Goal: Transaction & Acquisition: Purchase product/service

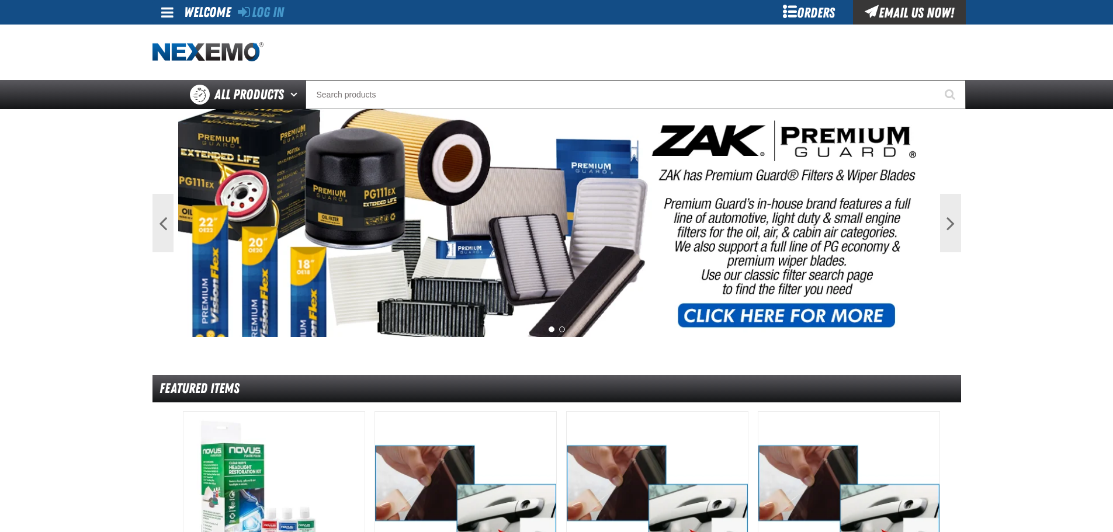
click at [160, 9] on link at bounding box center [168, 12] width 32 height 25
click at [167, 32] on link "Log In Log In" at bounding box center [173, 34] width 31 height 11
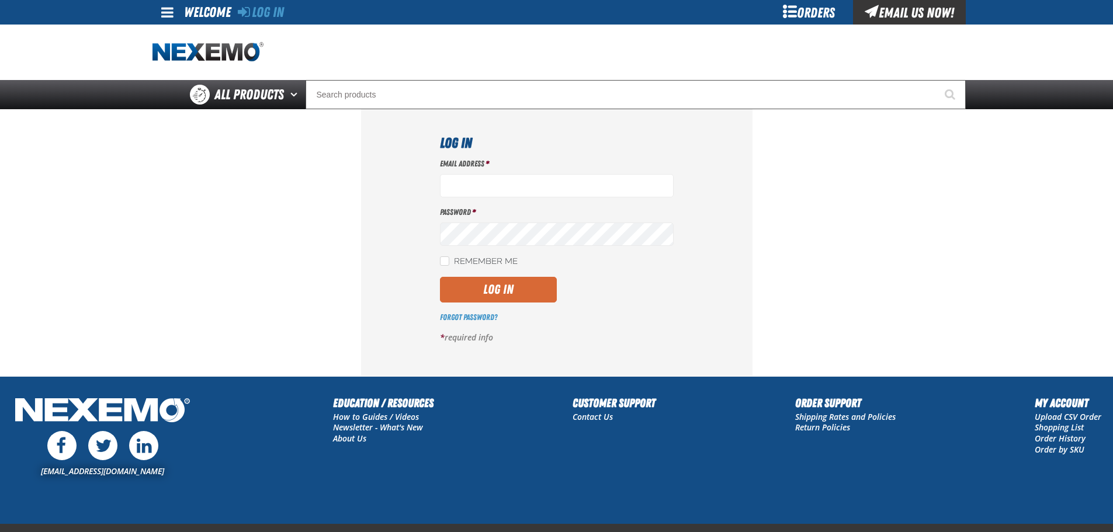
type input "[EMAIL_ADDRESS][DOMAIN_NAME]"
click at [523, 294] on button "Log In" at bounding box center [498, 290] width 117 height 26
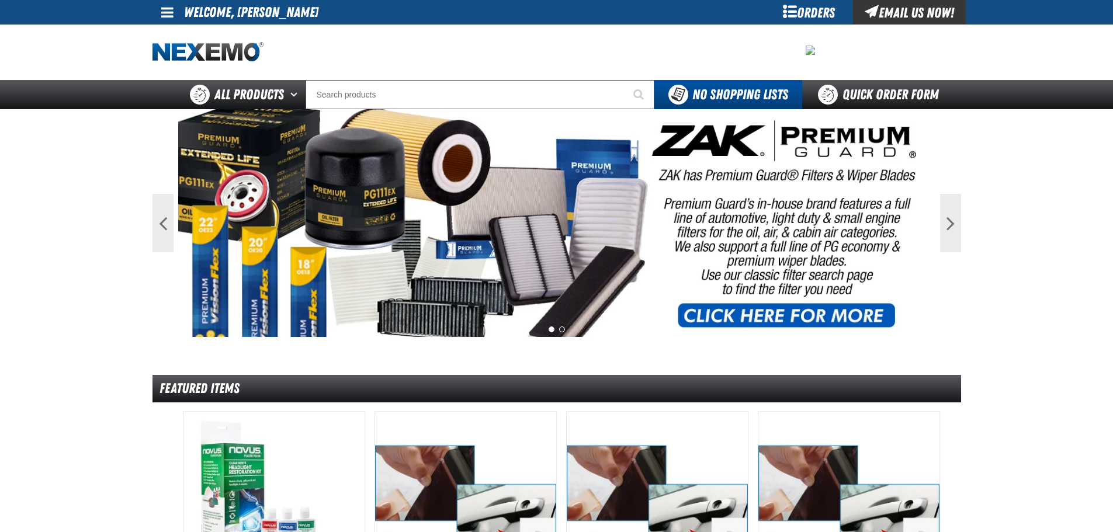
click at [160, 6] on link at bounding box center [168, 12] width 32 height 25
click at [185, 34] on link "My Account My Account" at bounding box center [184, 34] width 52 height 11
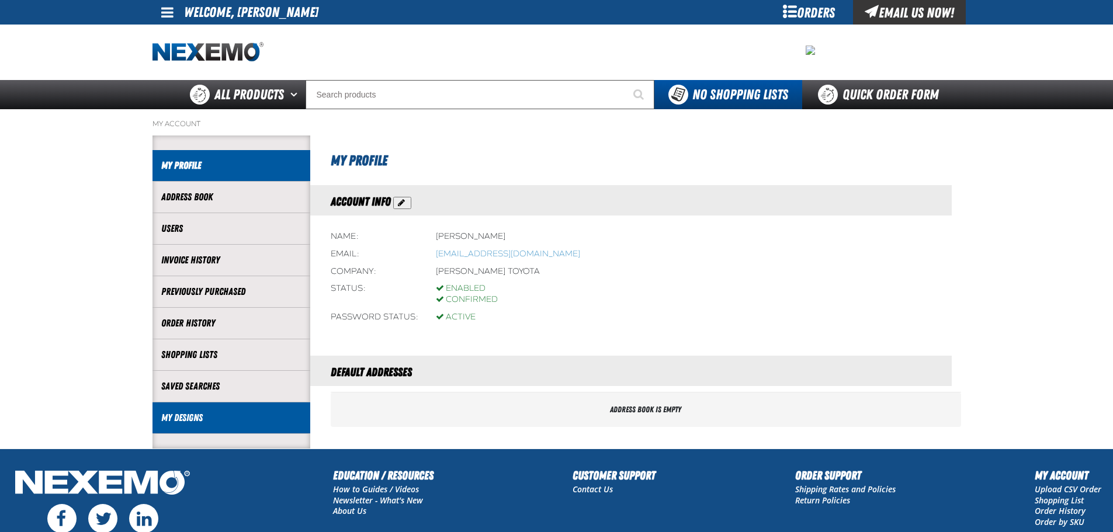
click at [250, 414] on link "My Designs" at bounding box center [231, 417] width 140 height 13
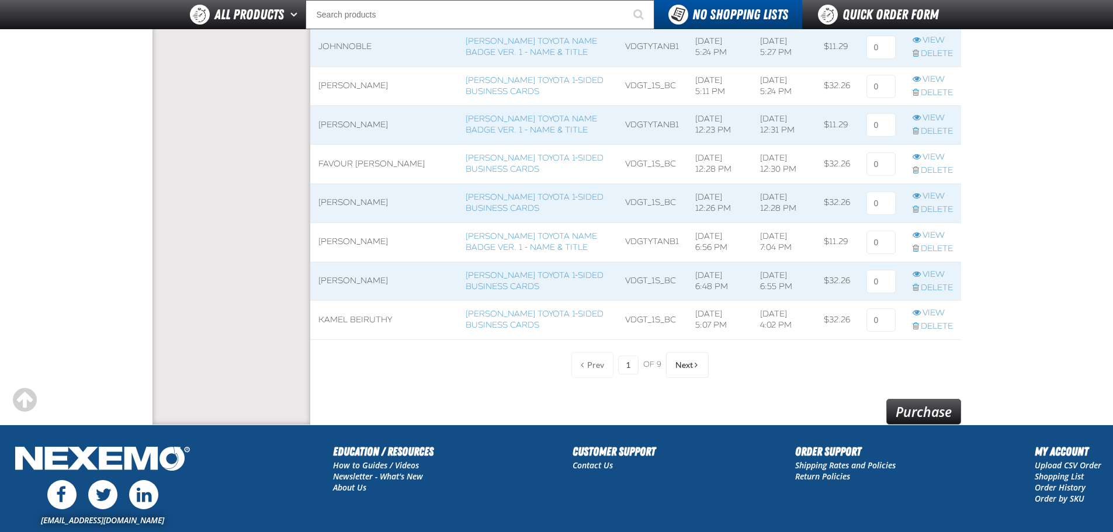
scroll to position [935, 0]
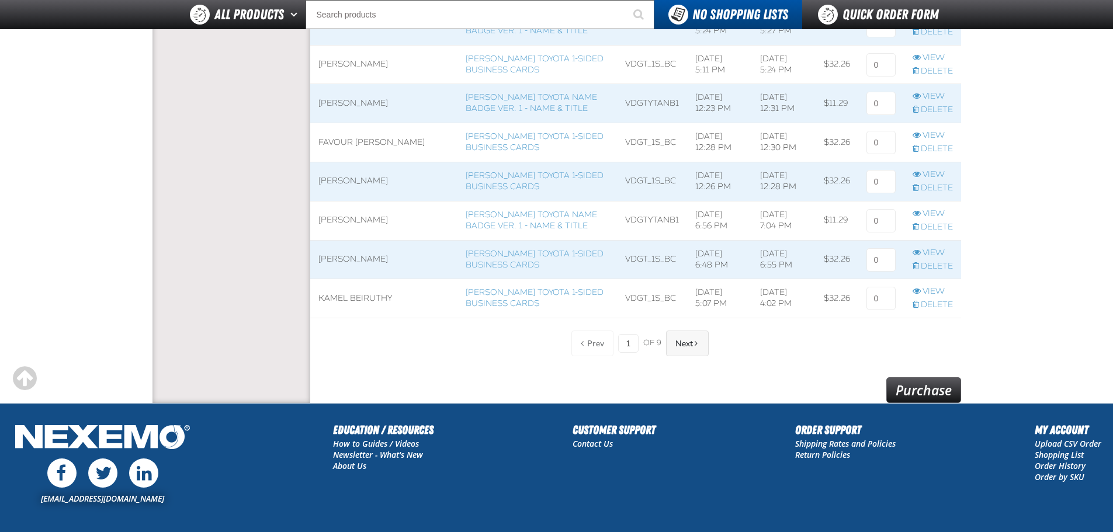
click at [696, 351] on button "Next" at bounding box center [687, 344] width 43 height 26
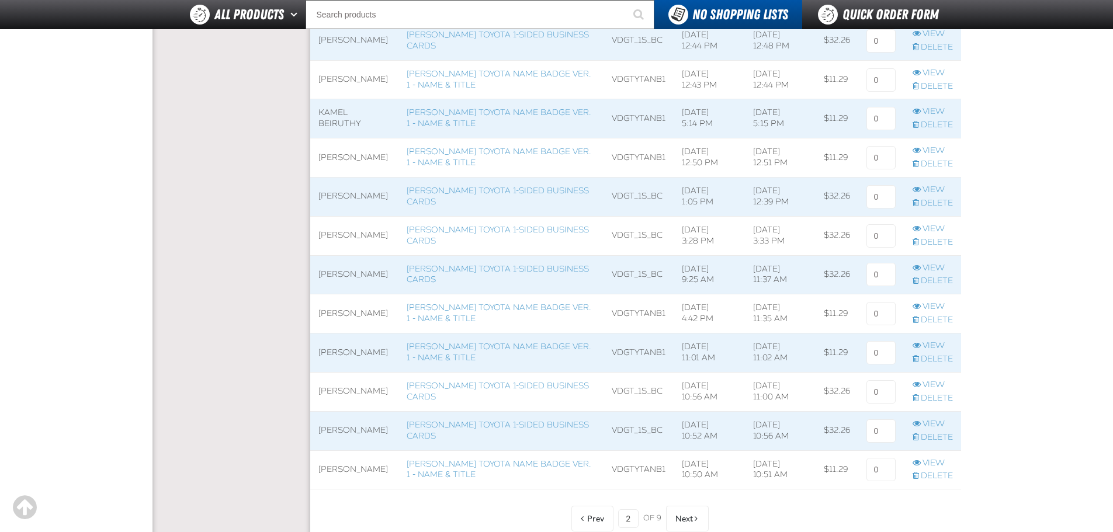
scroll to position [818, 0]
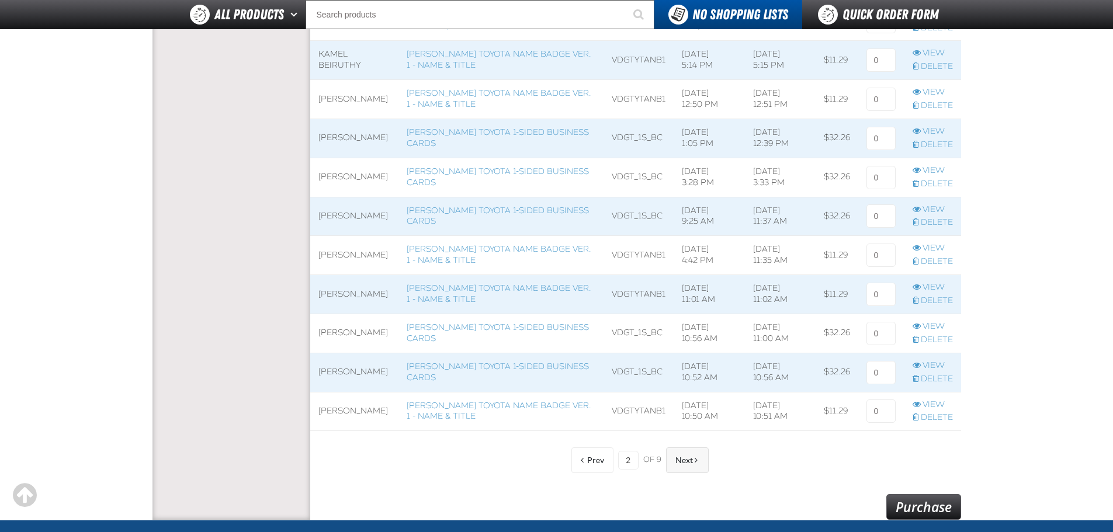
click at [677, 459] on span "Next" at bounding box center [684, 460] width 18 height 9
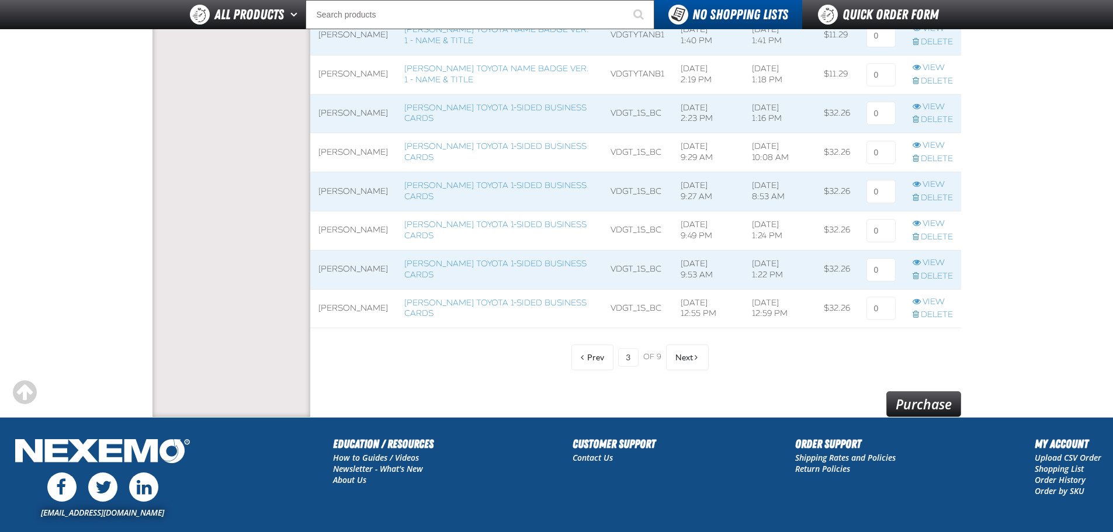
scroll to position [935, 0]
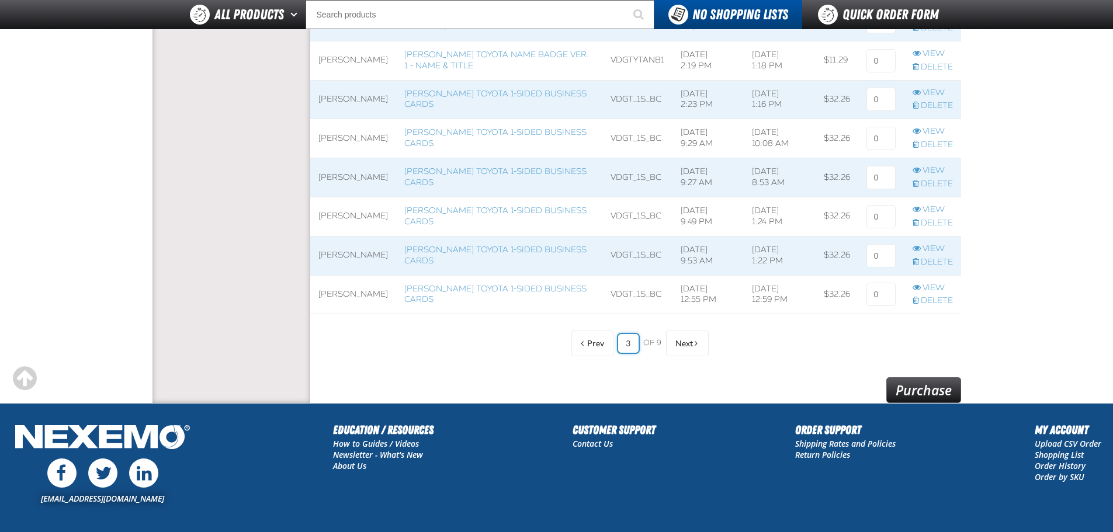
click at [625, 345] on input "3" at bounding box center [628, 343] width 20 height 19
type input "3"
type input "1"
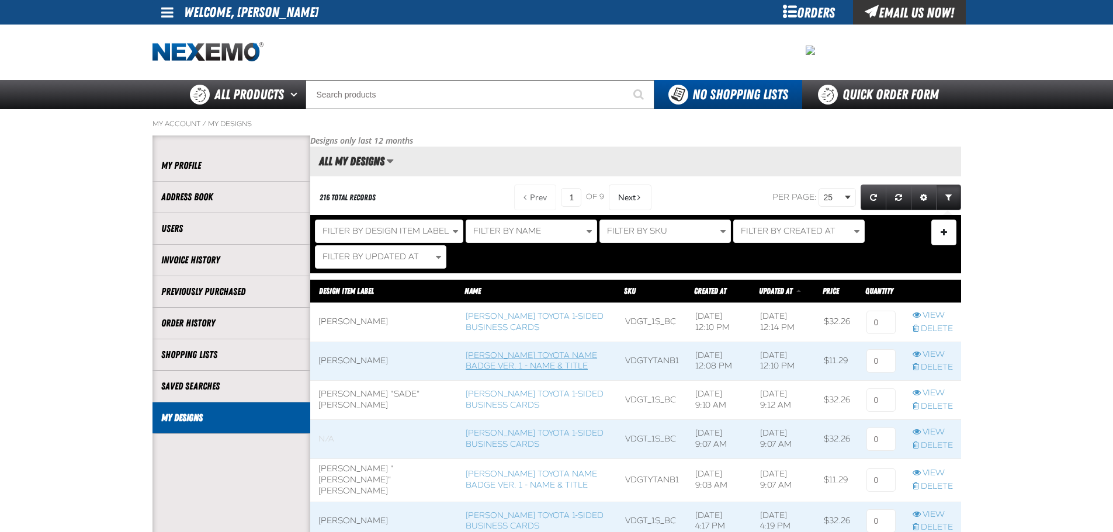
click at [509, 358] on link "[PERSON_NAME] Toyota Name Badge Ver. 1 - Name & Title" at bounding box center [531, 361] width 131 height 21
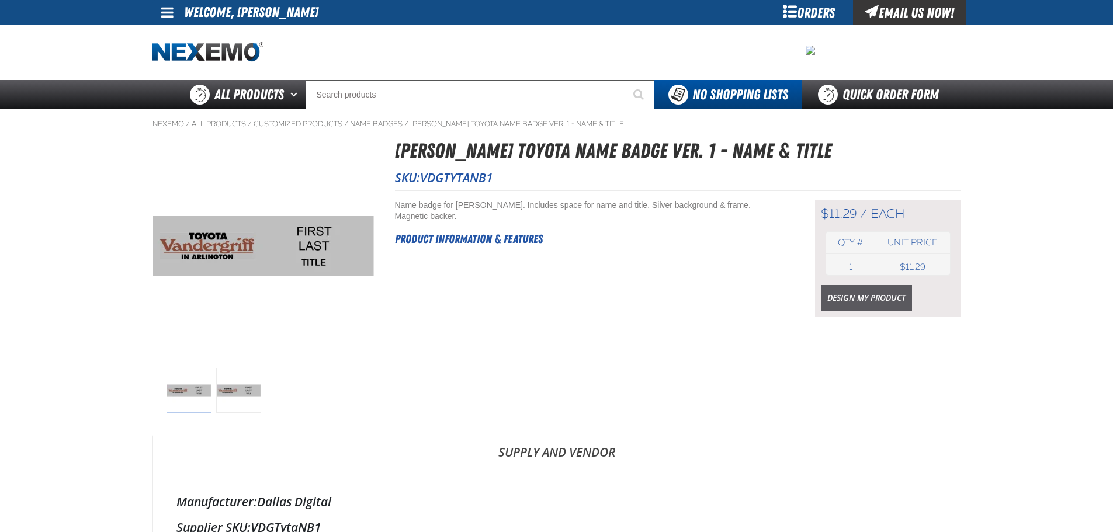
click at [886, 300] on link "Design My Product" at bounding box center [866, 298] width 91 height 26
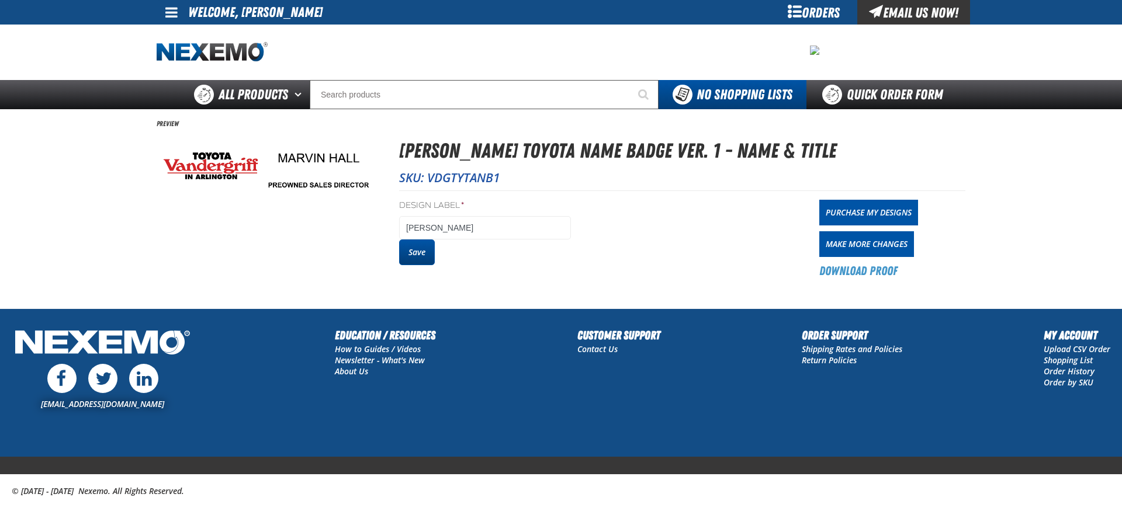
click at [421, 251] on button "Save" at bounding box center [417, 253] width 36 height 26
drag, startPoint x: 0, startPoint y: 0, endPoint x: 831, endPoint y: 213, distance: 858.1
click at [825, 213] on link "Purchase My Designs" at bounding box center [868, 213] width 99 height 26
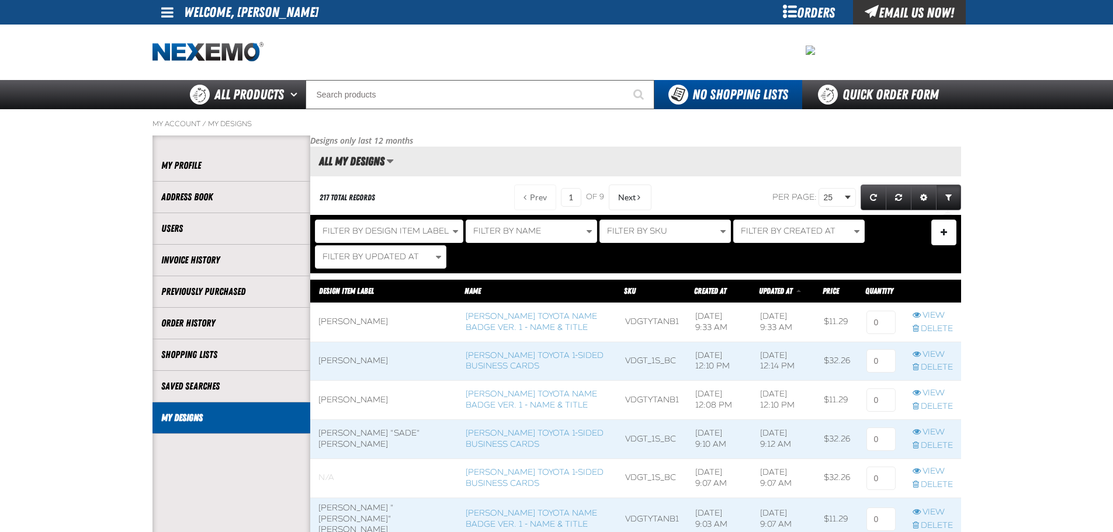
scroll to position [1, 1]
click at [482, 407] on link "[PERSON_NAME] Toyota Name Badge Ver. 1 - Name & Title" at bounding box center [531, 399] width 131 height 21
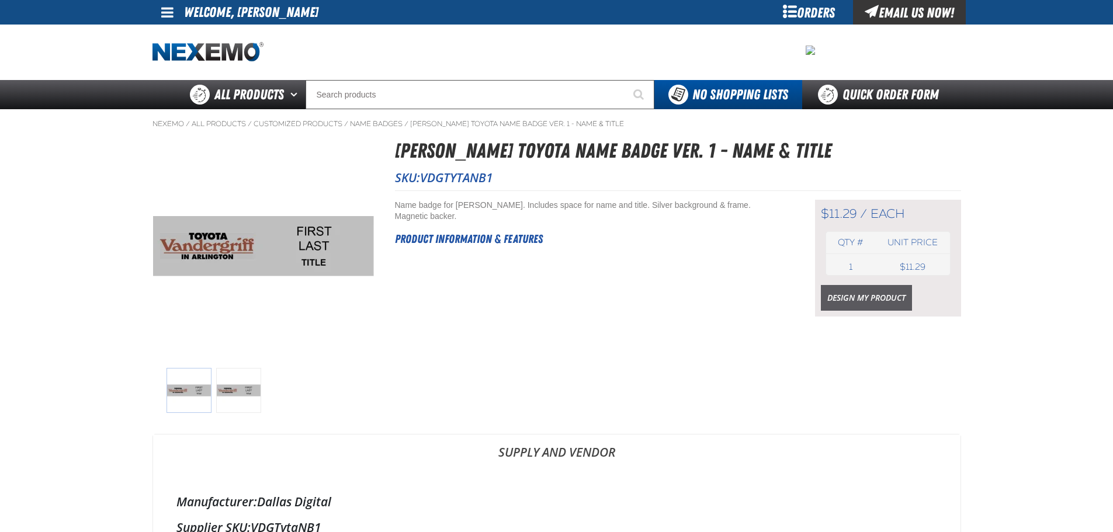
click at [846, 296] on link "Design My Product" at bounding box center [866, 298] width 91 height 26
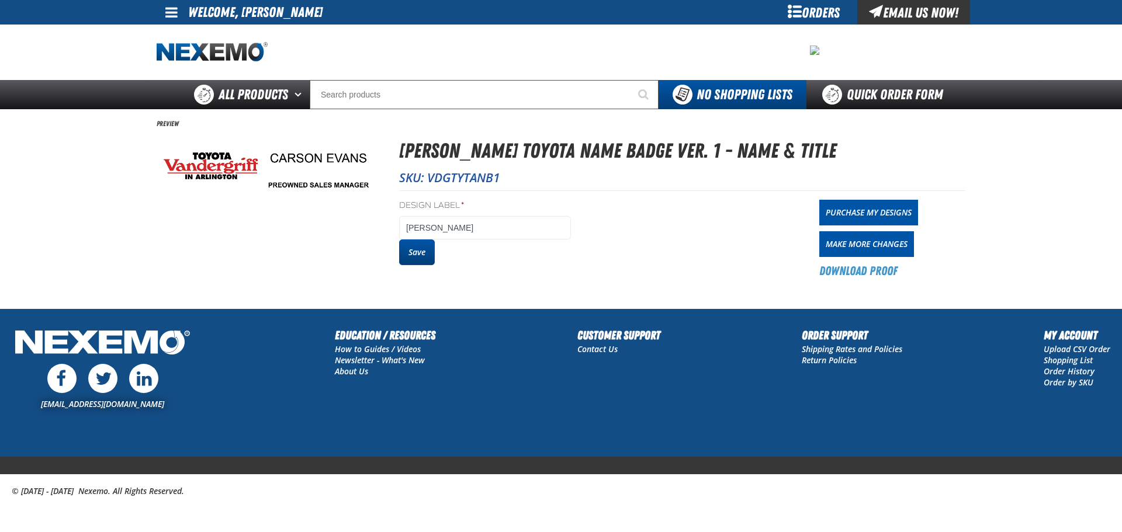
click at [431, 256] on button "Save" at bounding box center [417, 253] width 36 height 26
drag, startPoint x: 0, startPoint y: 0, endPoint x: 863, endPoint y: 207, distance: 887.4
click at [863, 207] on link "Purchase My Designs" at bounding box center [868, 213] width 99 height 26
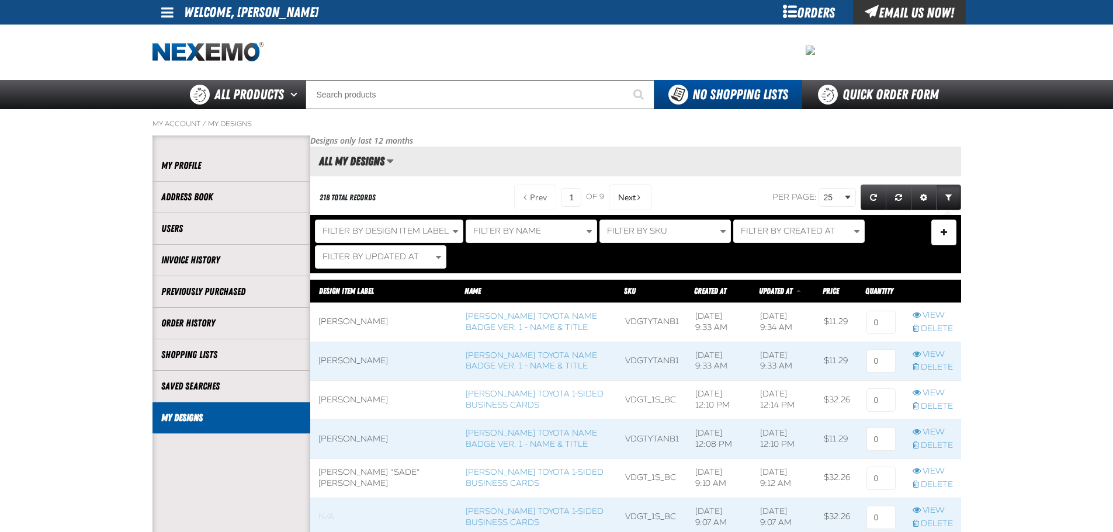
scroll to position [1, 1]
click at [484, 397] on link "[PERSON_NAME] Toyota 1-sided Business Cards" at bounding box center [535, 399] width 138 height 21
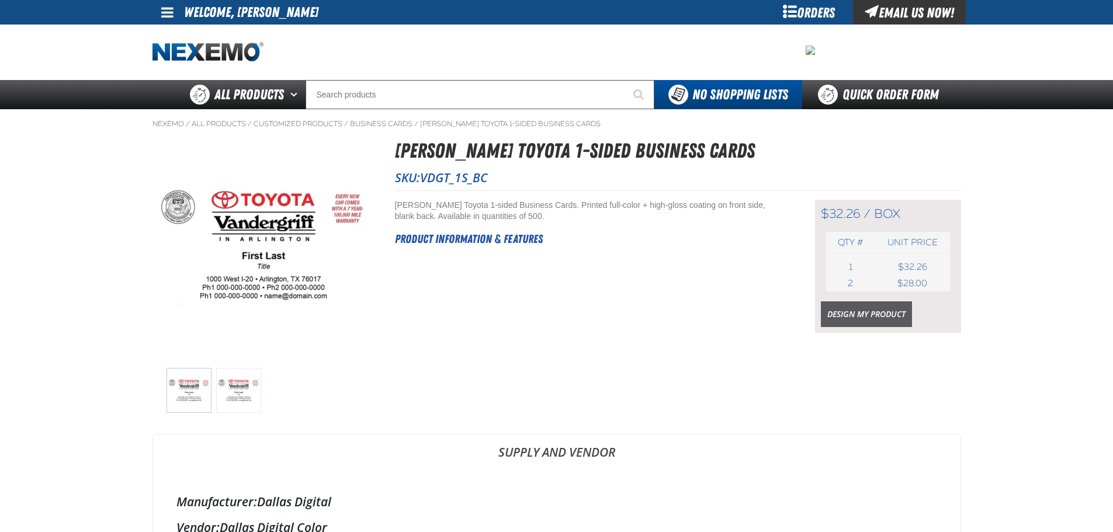
click at [864, 310] on link "Design My Product" at bounding box center [866, 314] width 91 height 26
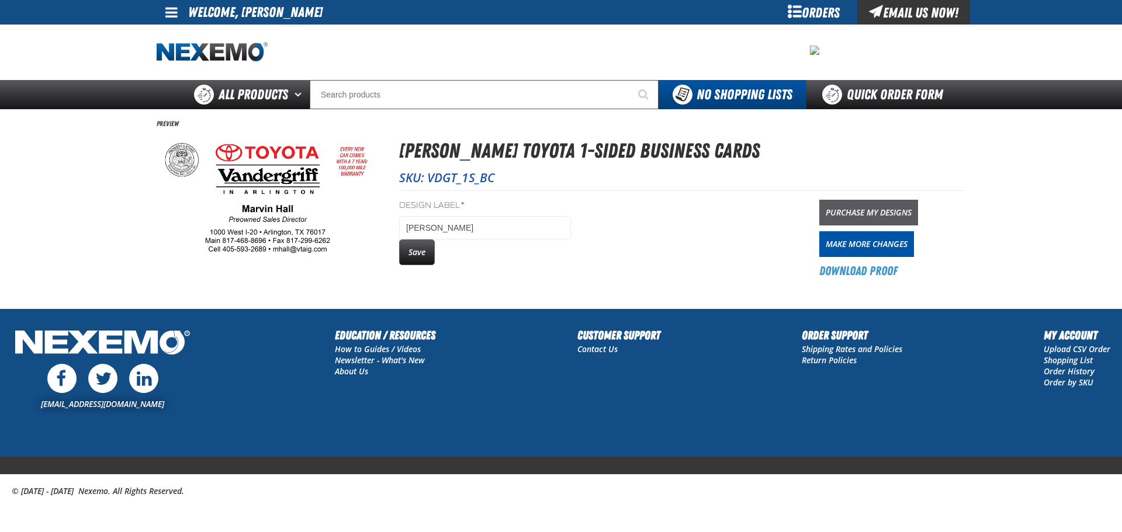
click at [901, 217] on link "Purchase My Designs" at bounding box center [868, 213] width 99 height 26
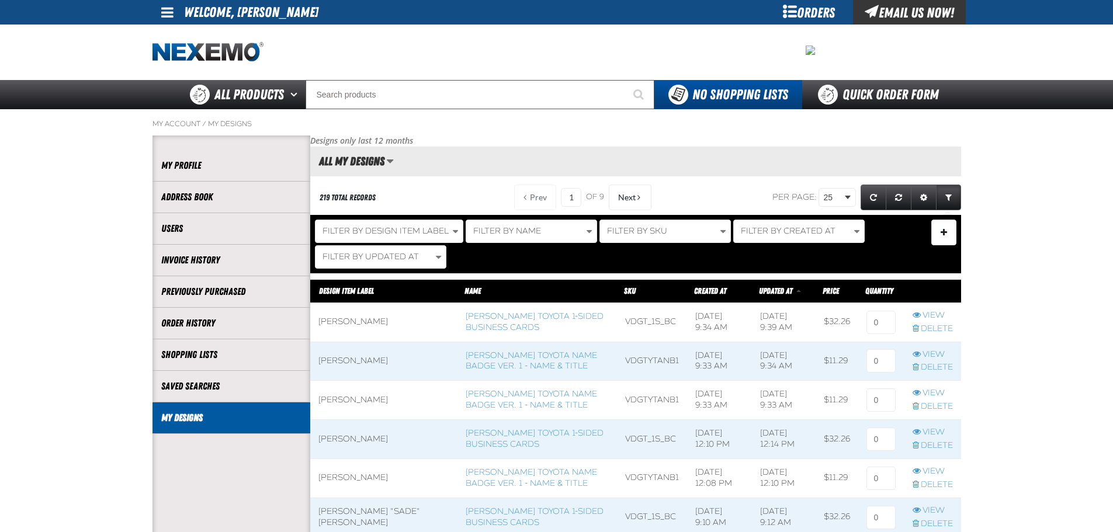
scroll to position [1, 1]
click at [369, 370] on span at bounding box center [384, 361] width 148 height 39
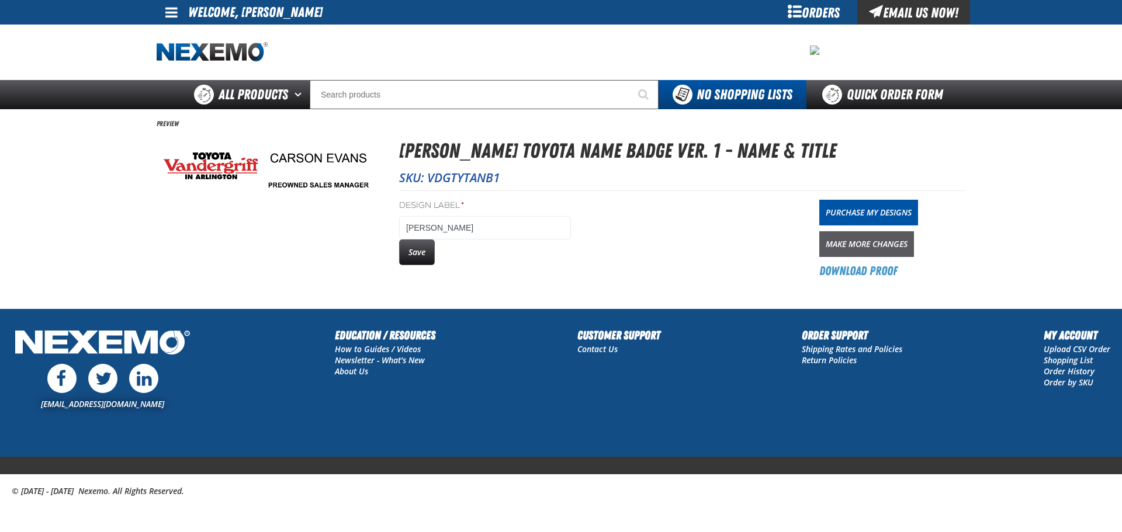
click at [892, 249] on link "Make More Changes" at bounding box center [866, 244] width 95 height 26
click at [848, 208] on link "Purchase My Designs" at bounding box center [868, 213] width 99 height 26
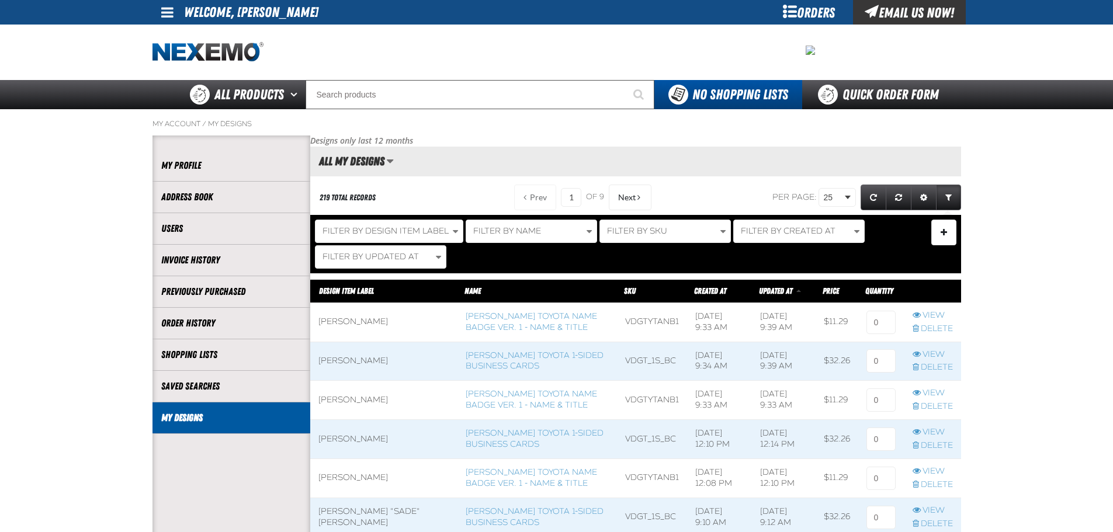
scroll to position [1, 1]
click at [348, 359] on span at bounding box center [384, 361] width 148 height 39
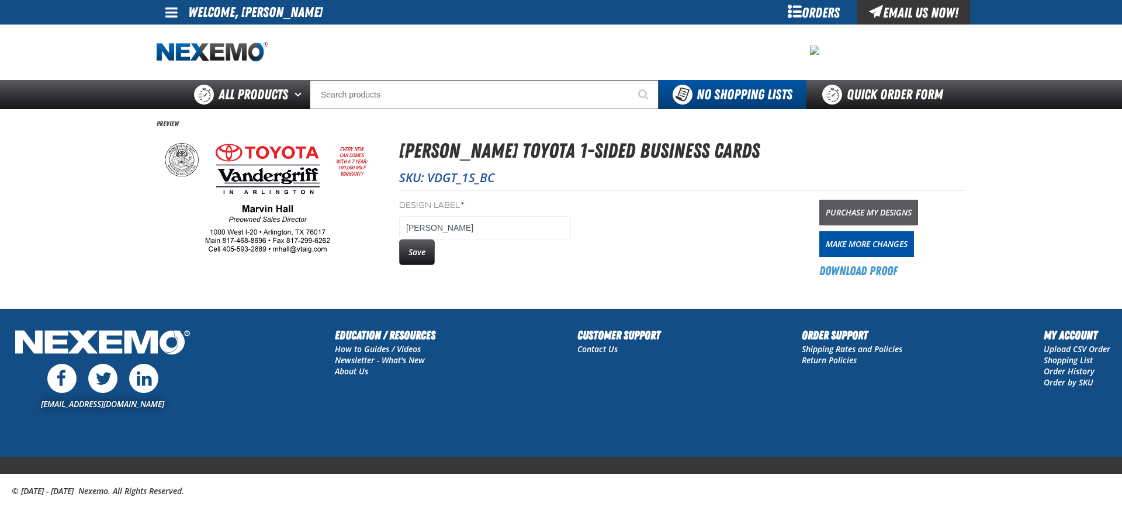
click at [885, 213] on link "Purchase My Designs" at bounding box center [868, 213] width 99 height 26
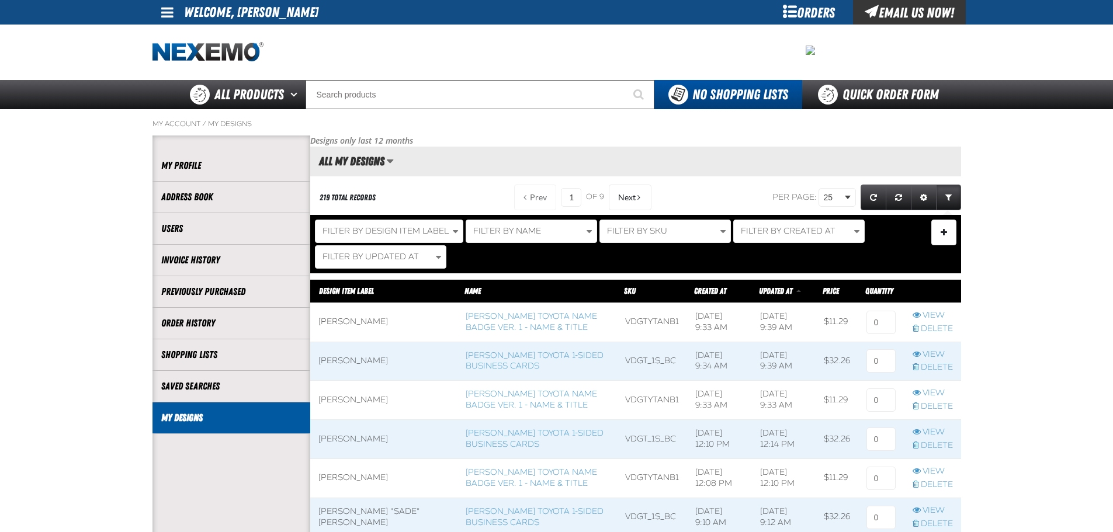
scroll to position [1, 1]
click at [353, 400] on span at bounding box center [384, 400] width 148 height 39
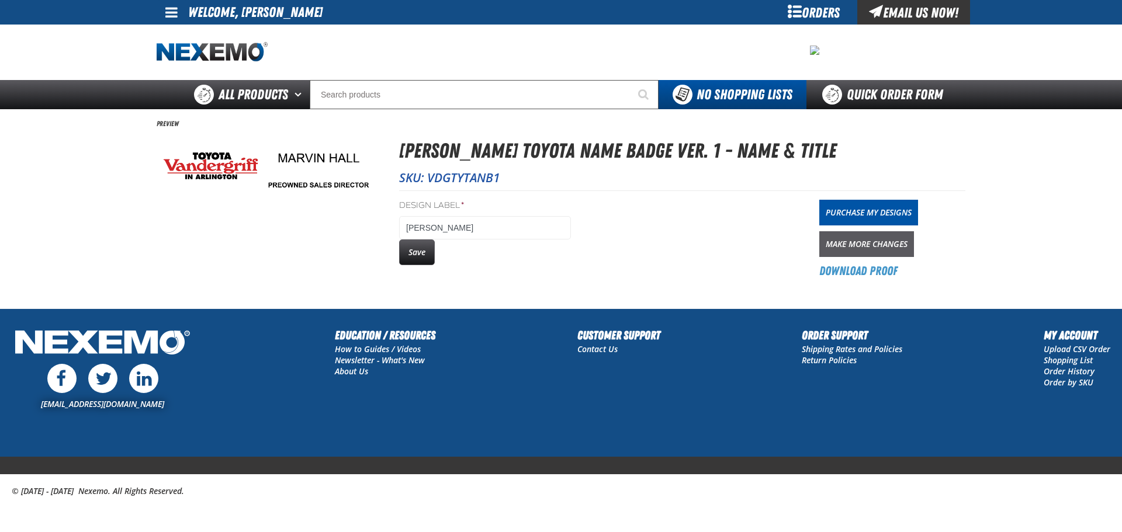
click at [872, 244] on link "Make More Changes" at bounding box center [866, 244] width 95 height 26
click at [879, 207] on link "Purchase My Designs" at bounding box center [868, 213] width 99 height 26
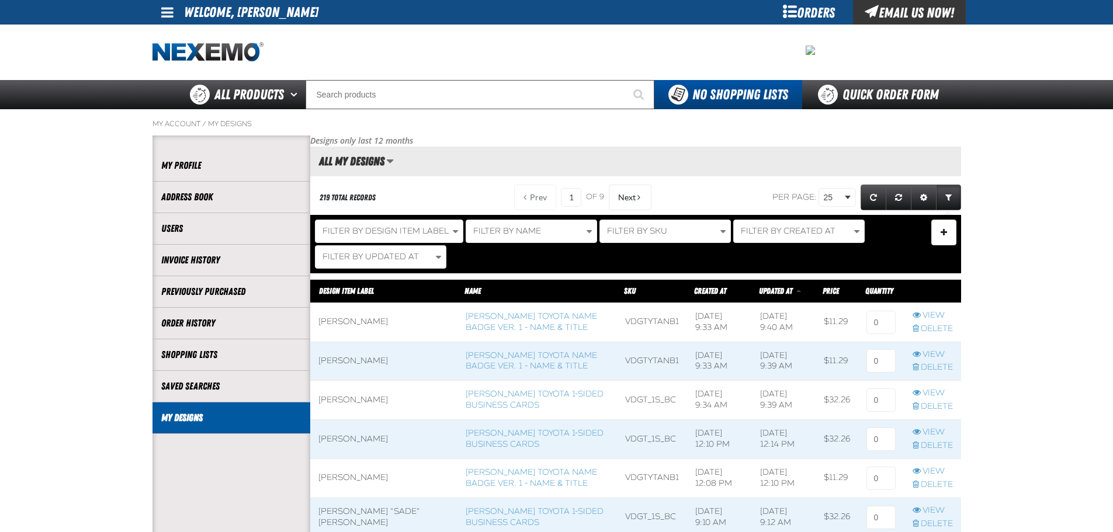
scroll to position [1, 1]
click at [870, 325] on input at bounding box center [880, 322] width 29 height 23
type input "1"
click at [882, 368] on input at bounding box center [880, 360] width 29 height 23
type input "1"
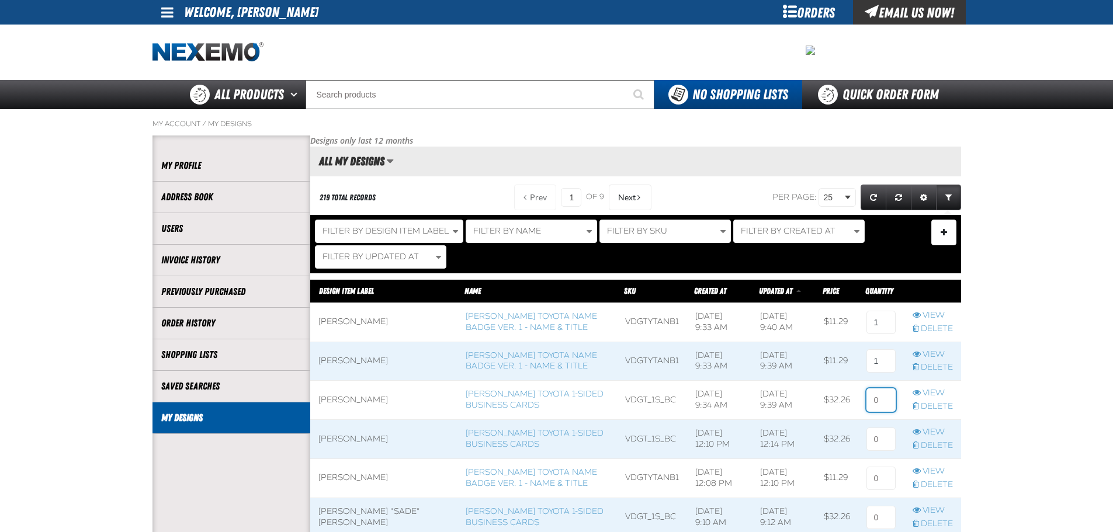
click at [866, 410] on input at bounding box center [880, 400] width 29 height 23
type input "1"
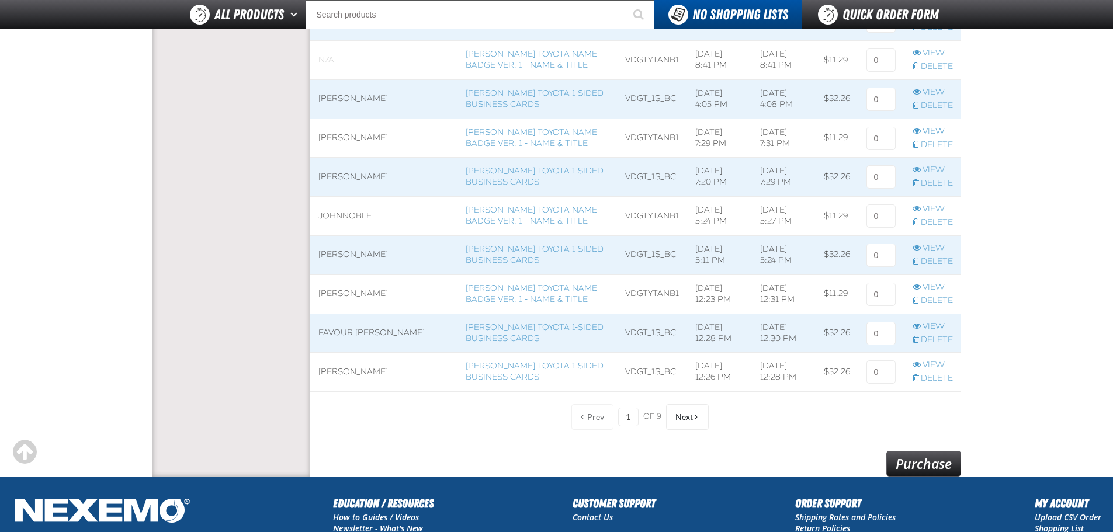
scroll to position [1029, 0]
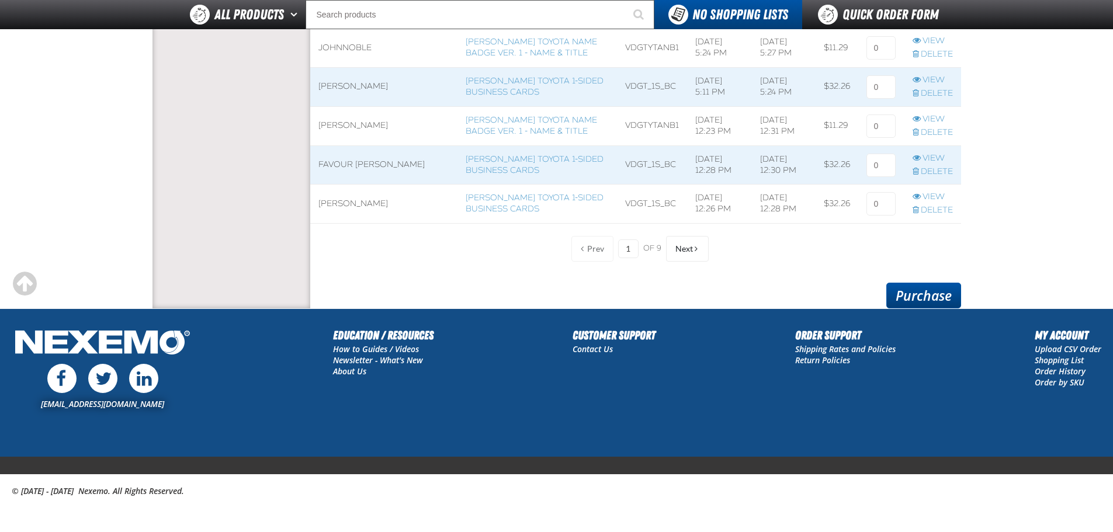
click at [902, 291] on link "Purchase" at bounding box center [923, 296] width 75 height 26
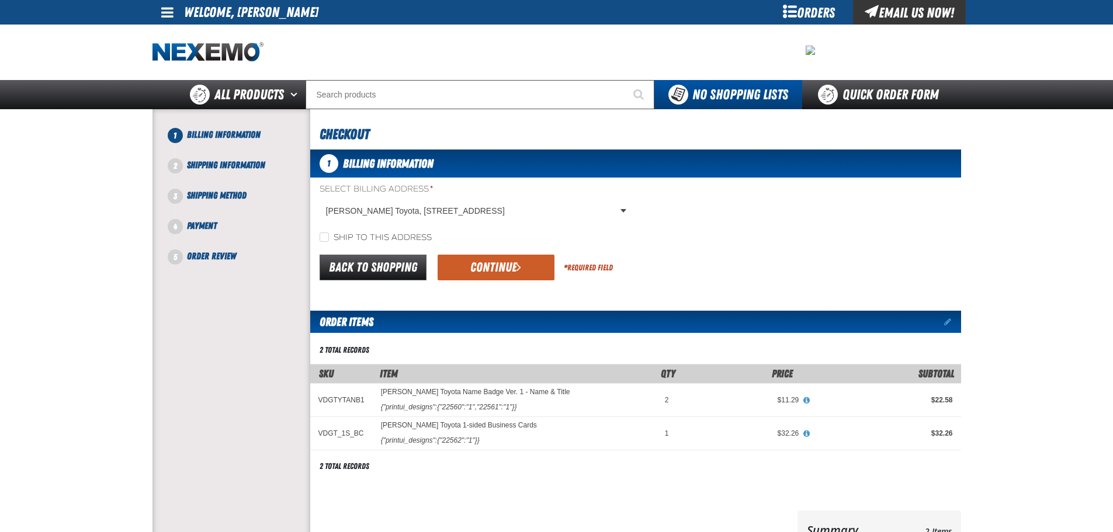
click at [341, 237] on label "Ship to this address" at bounding box center [376, 238] width 112 height 11
click at [329, 237] on input "Ship to this address" at bounding box center [324, 237] width 9 height 9
checkbox input "true"
click at [507, 271] on button "Continue" at bounding box center [496, 268] width 117 height 26
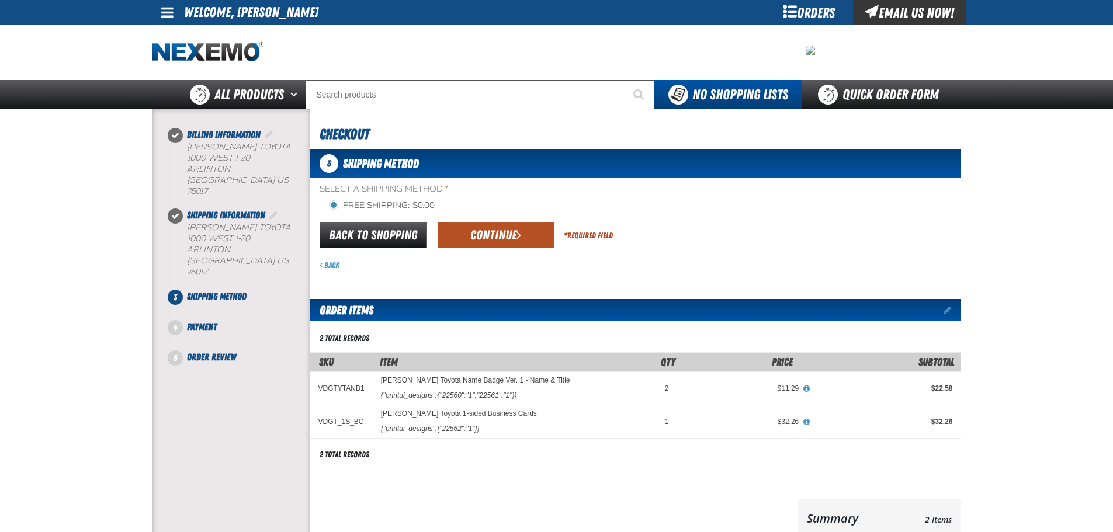
click at [513, 235] on button "Continue" at bounding box center [496, 236] width 117 height 26
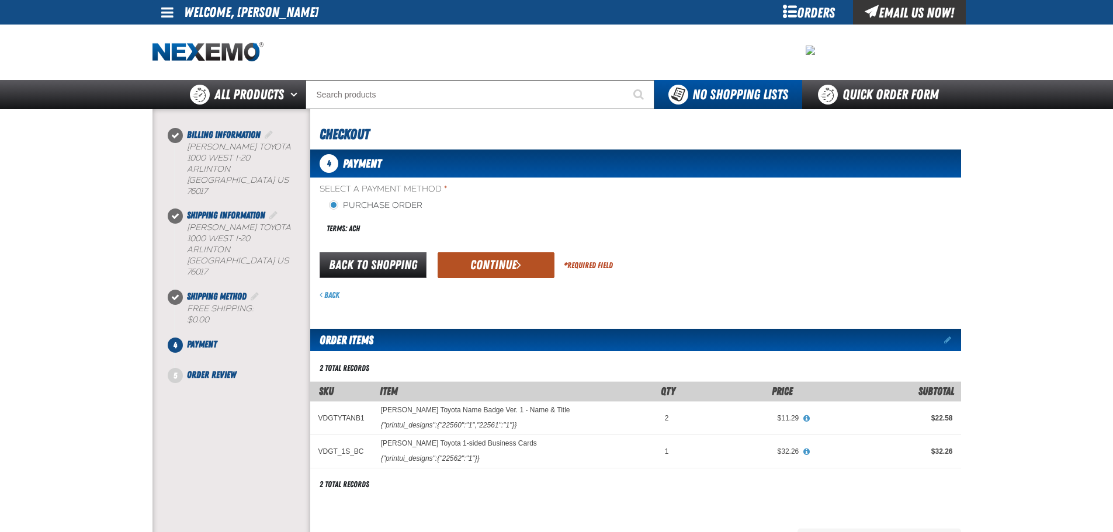
click at [520, 258] on span "submit" at bounding box center [518, 264] width 5 height 13
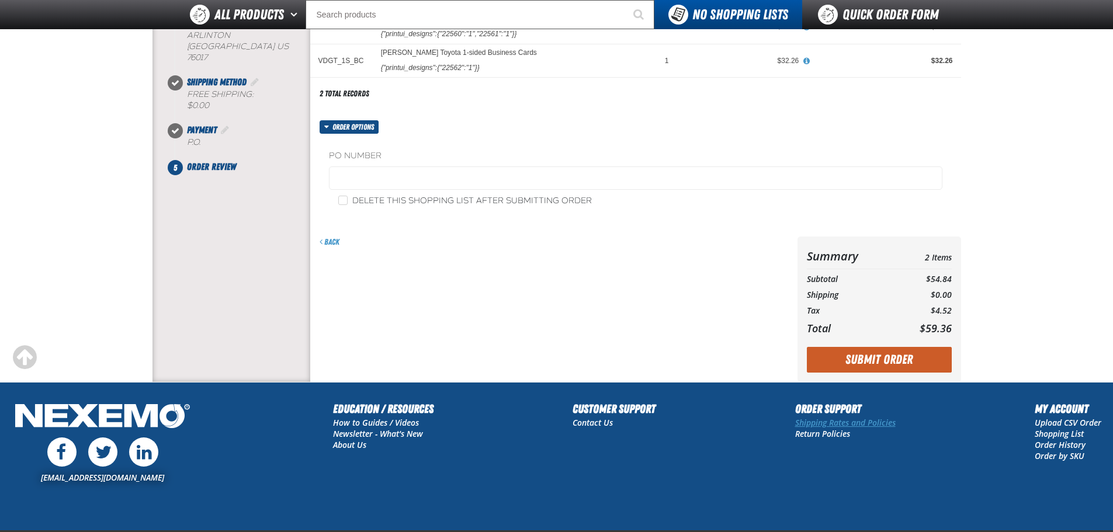
scroll to position [234, 0]
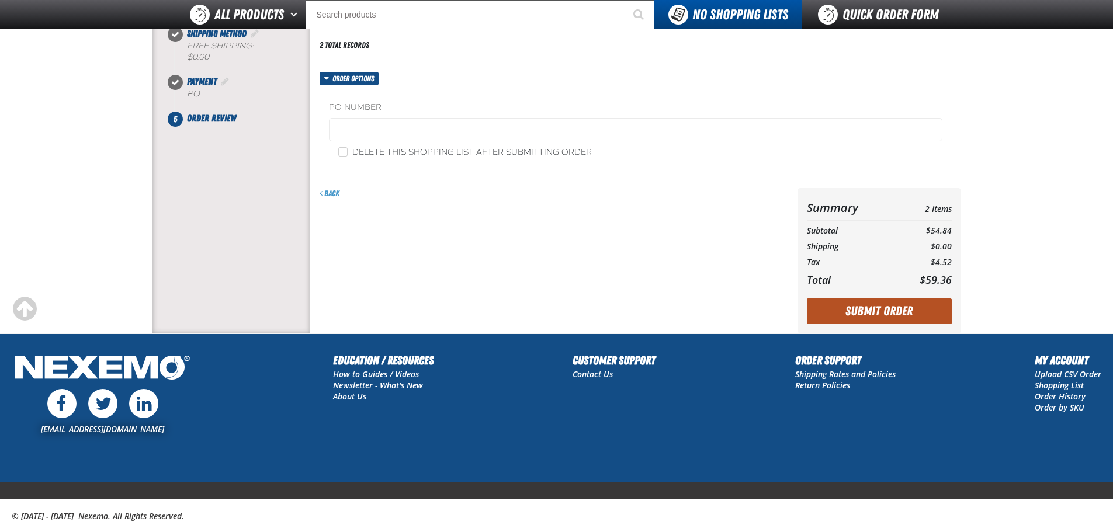
click at [862, 315] on button "Submit Order" at bounding box center [879, 312] width 145 height 26
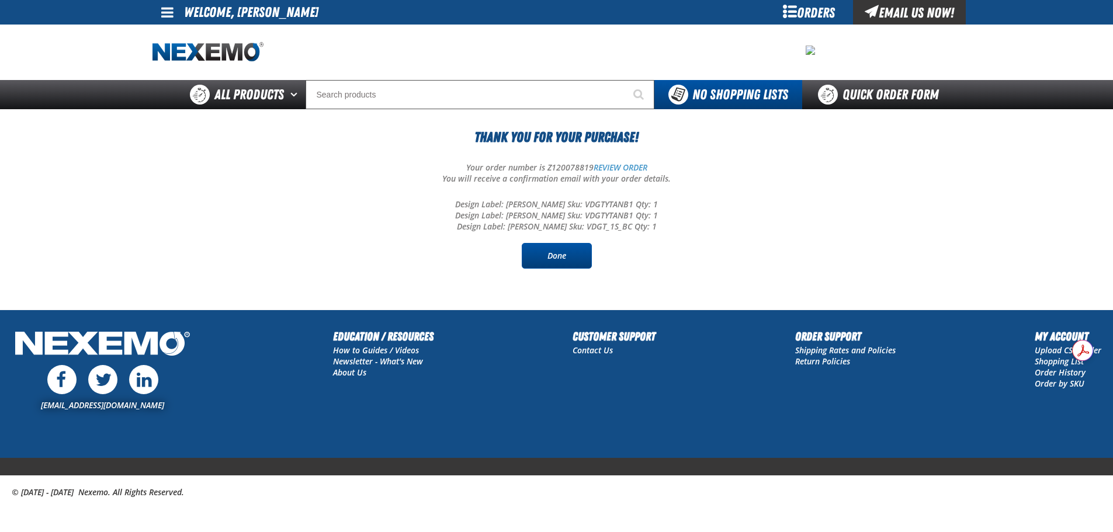
click at [552, 261] on link "Done" at bounding box center [557, 256] width 70 height 26
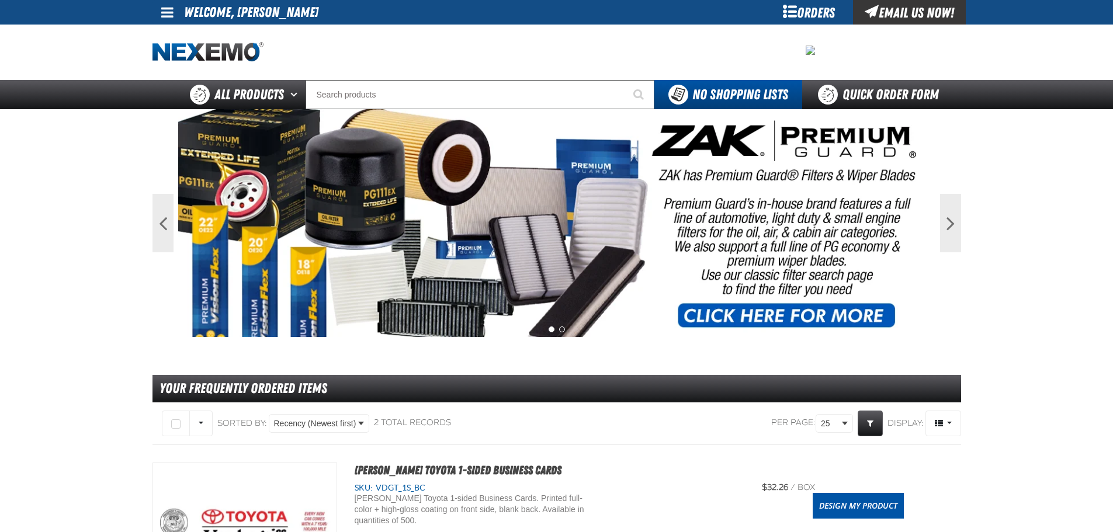
click at [178, 16] on link at bounding box center [168, 12] width 32 height 25
click at [174, 37] on link "My Account My Account" at bounding box center [184, 34] width 52 height 11
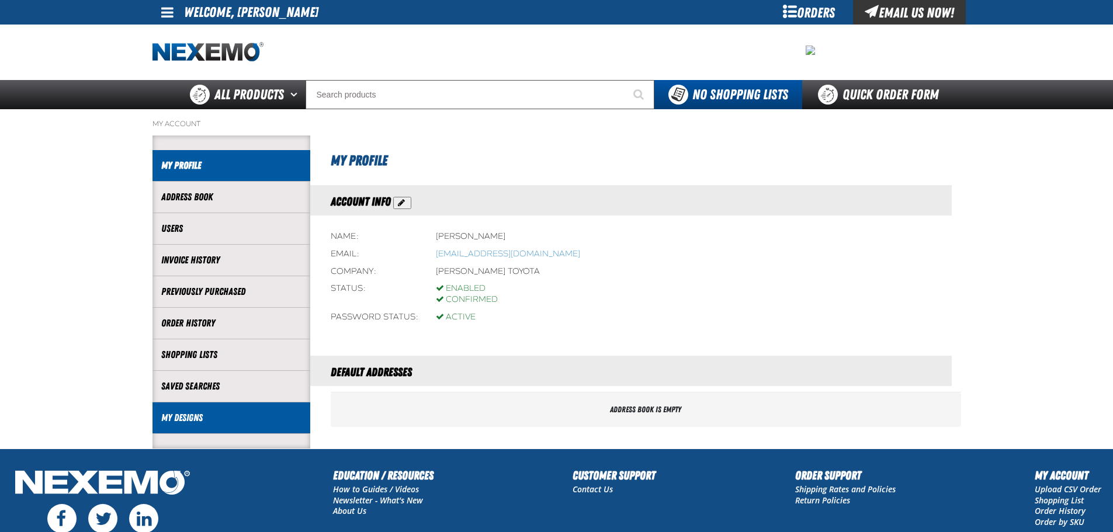
click at [202, 411] on link "My Designs" at bounding box center [231, 417] width 140 height 13
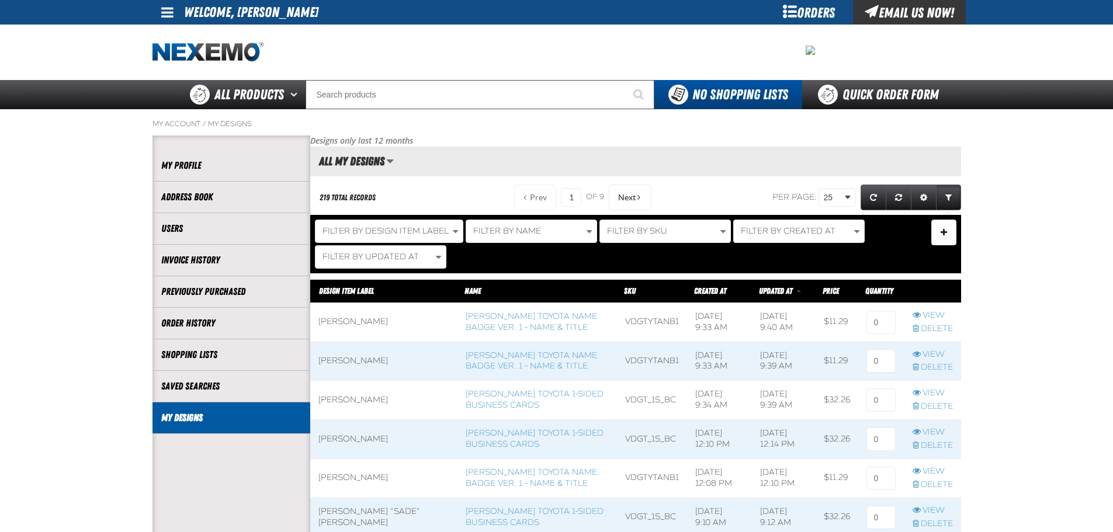
scroll to position [1, 1]
click at [486, 329] on link "[PERSON_NAME] Toyota Name Badge Ver. 1 - Name & Title" at bounding box center [531, 321] width 131 height 21
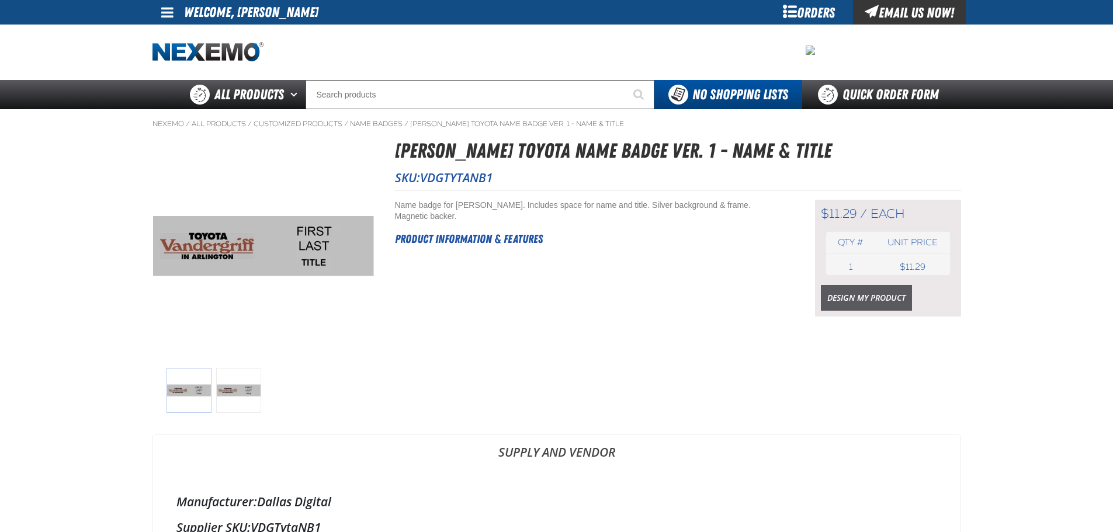
click at [853, 289] on link "Design My Product" at bounding box center [866, 298] width 91 height 26
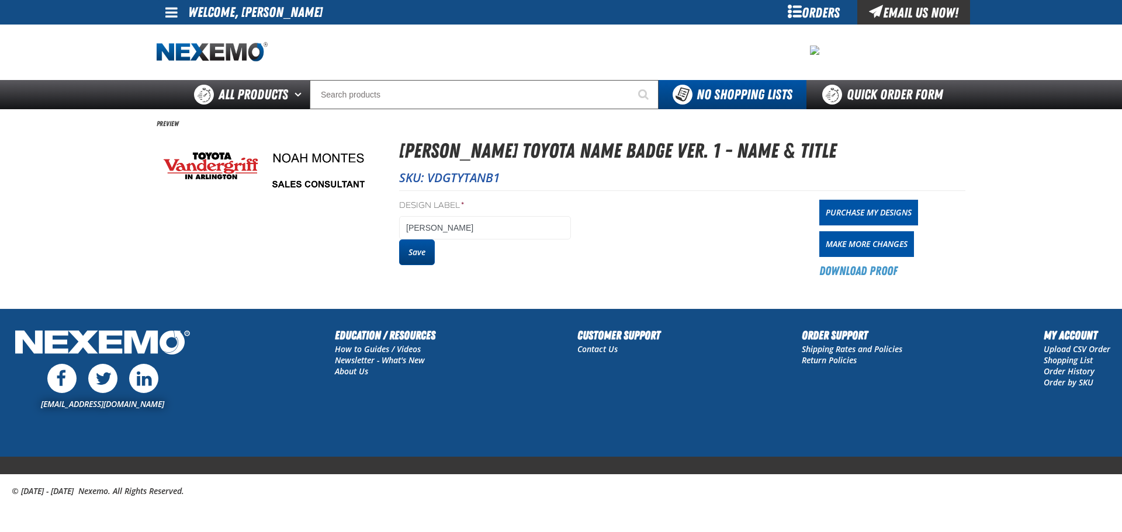
click at [417, 255] on button "Save" at bounding box center [417, 253] width 36 height 26
click at [830, 213] on link "Purchase My Designs" at bounding box center [868, 213] width 99 height 26
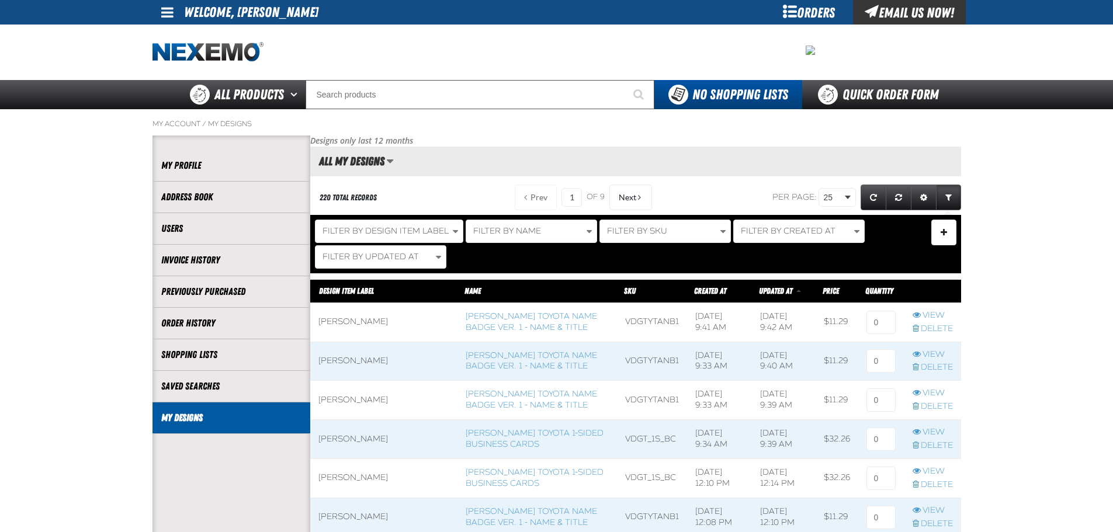
scroll to position [1, 1]
click at [466, 445] on link "[PERSON_NAME] Toyota 1-sided Business Cards" at bounding box center [535, 438] width 138 height 21
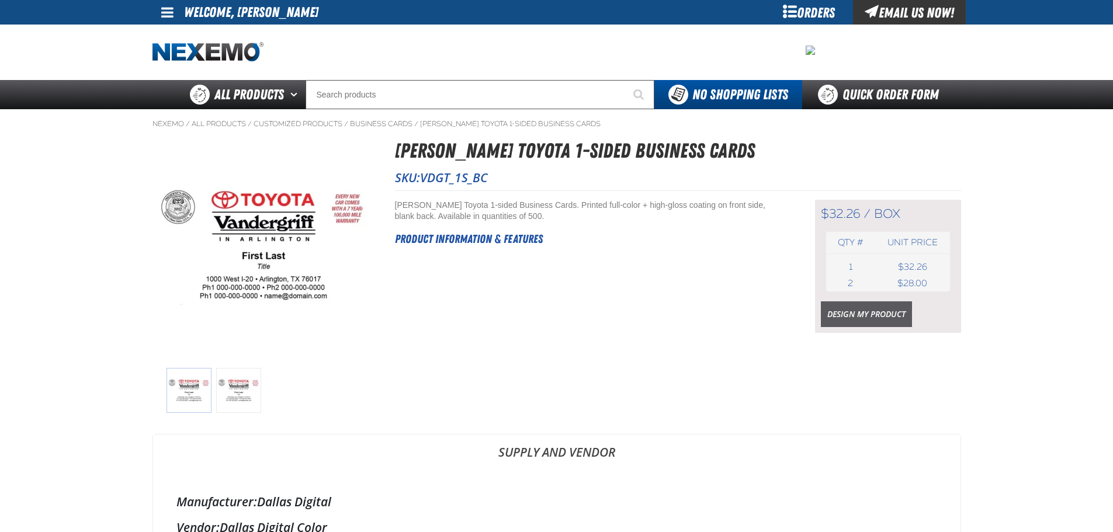
click at [858, 313] on link "Design My Product" at bounding box center [866, 314] width 91 height 26
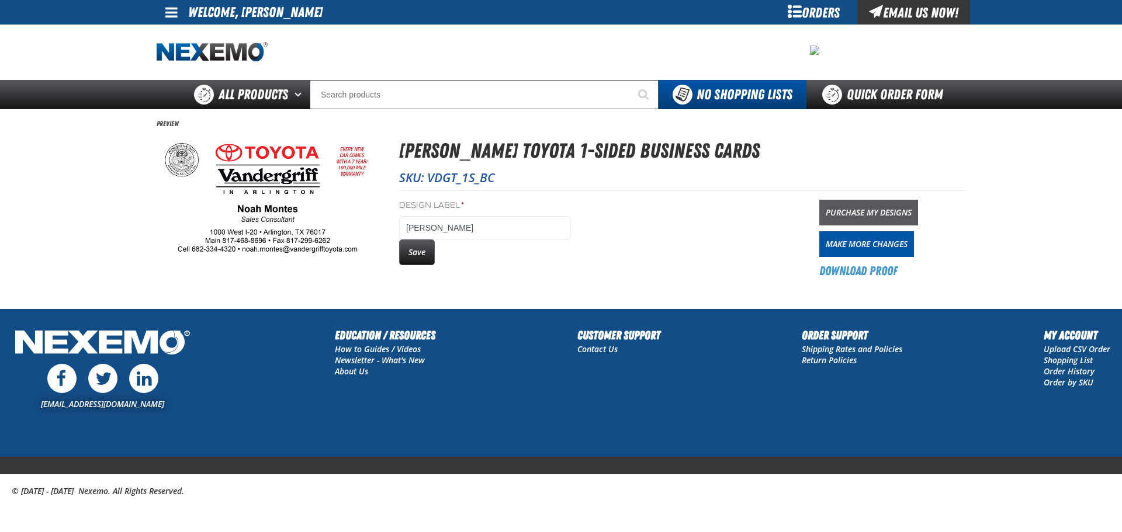
click at [852, 224] on link "Purchase My Designs" at bounding box center [868, 213] width 99 height 26
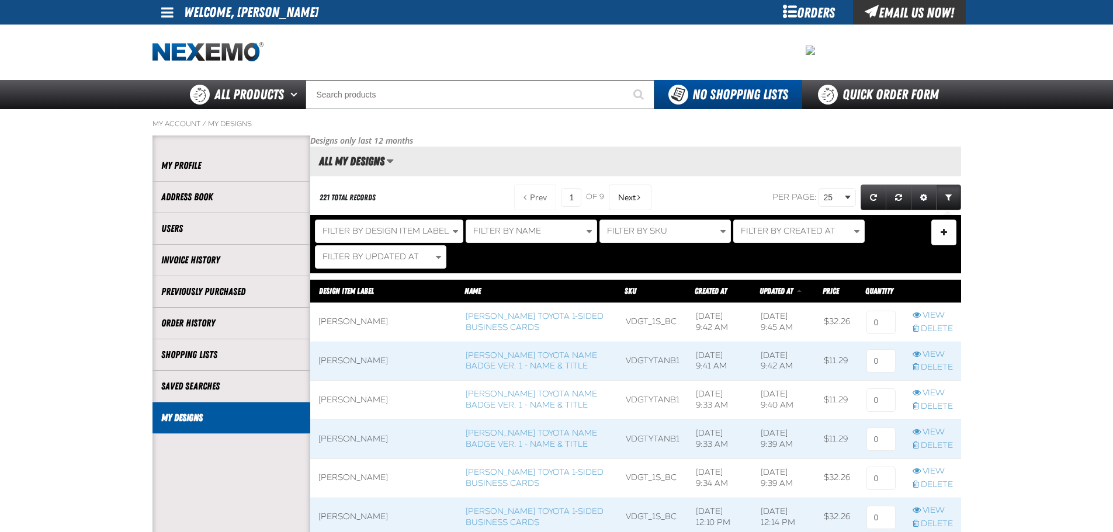
scroll to position [1, 1]
click at [874, 329] on input at bounding box center [880, 322] width 29 height 23
type input "1"
click at [886, 368] on input at bounding box center [880, 360] width 29 height 23
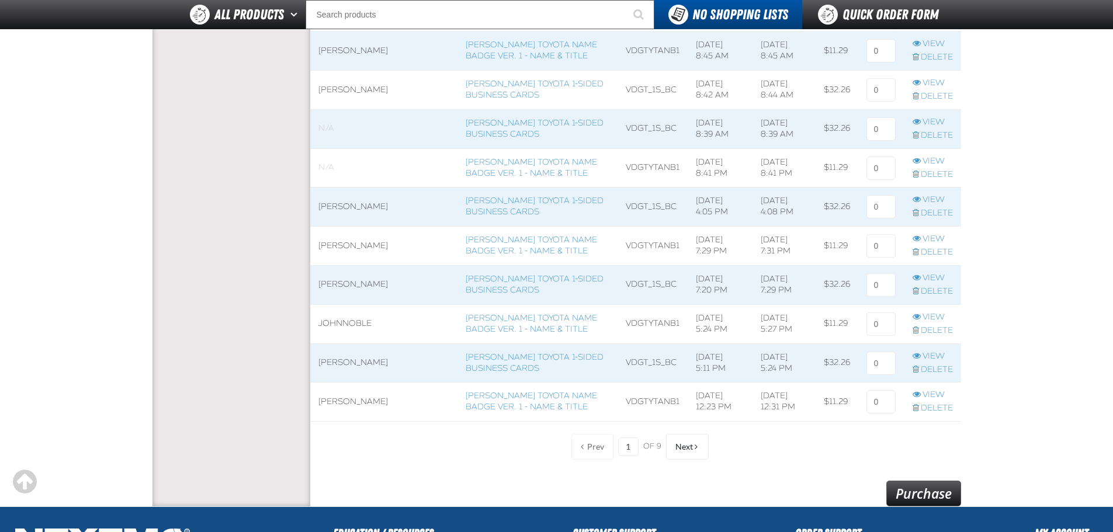
scroll to position [993, 0]
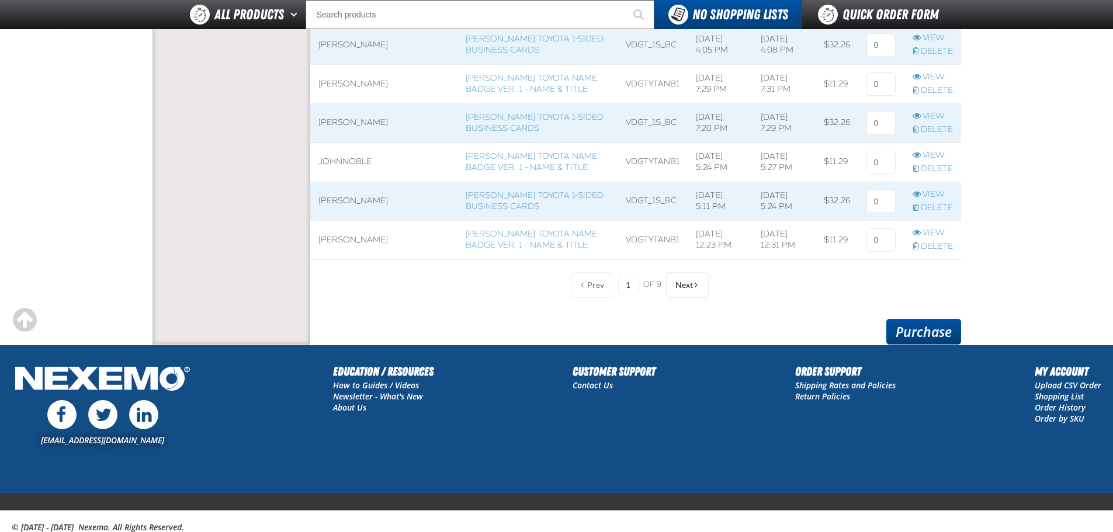
type input "1"
click at [928, 341] on link "Purchase" at bounding box center [923, 332] width 75 height 26
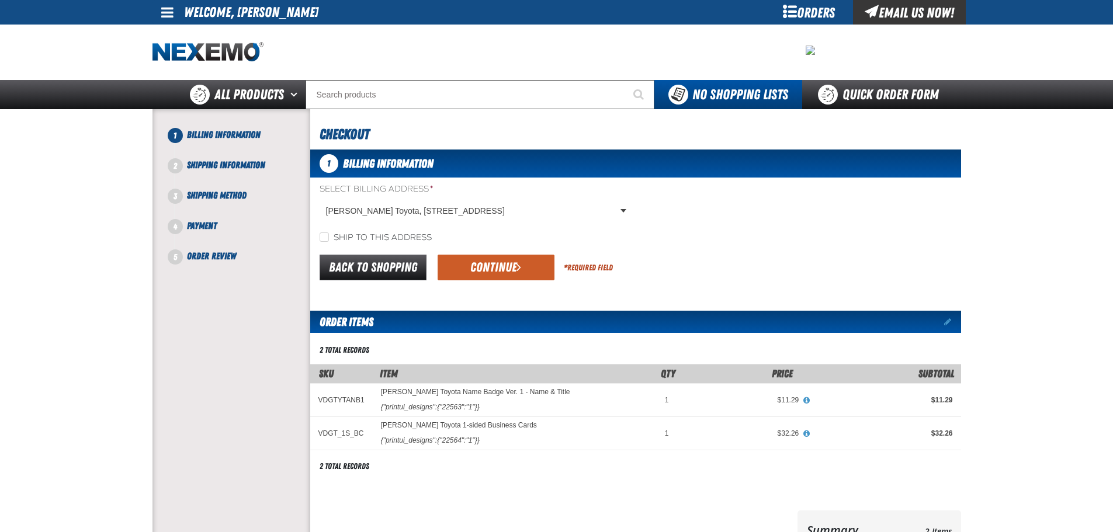
click at [360, 240] on label "Ship to this address" at bounding box center [376, 238] width 112 height 11
click at [329, 240] on input "Ship to this address" at bounding box center [324, 237] width 9 height 9
checkbox input "true"
click at [521, 266] on span "submit" at bounding box center [518, 267] width 5 height 13
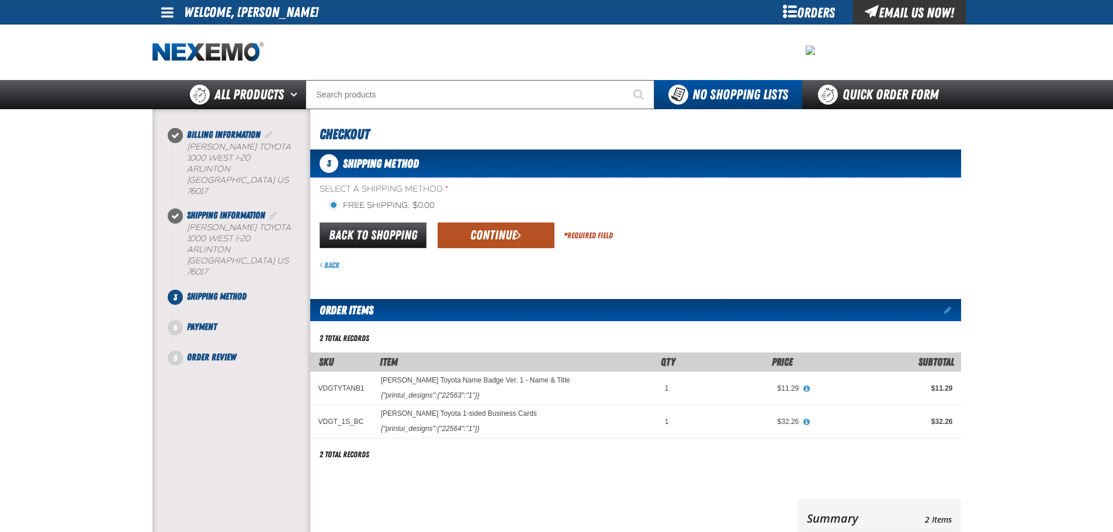
click at [497, 236] on button "Continue" at bounding box center [496, 236] width 117 height 26
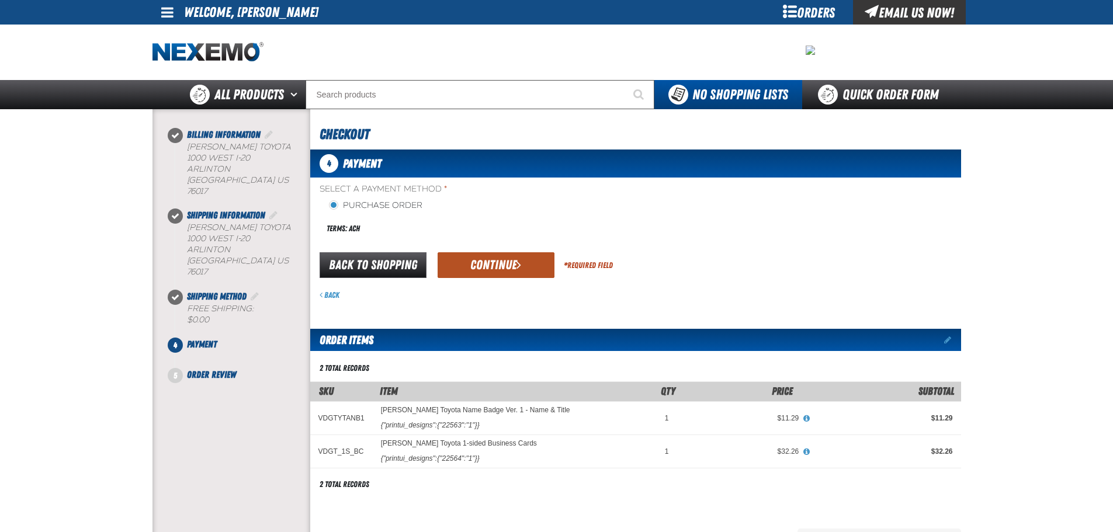
click at [474, 266] on button "Continue" at bounding box center [496, 265] width 117 height 26
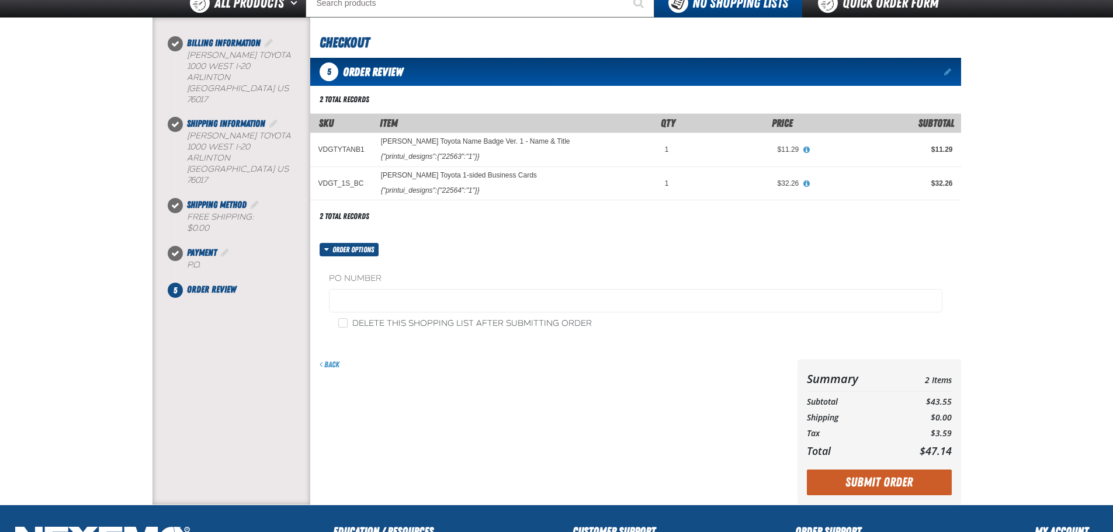
scroll to position [117, 0]
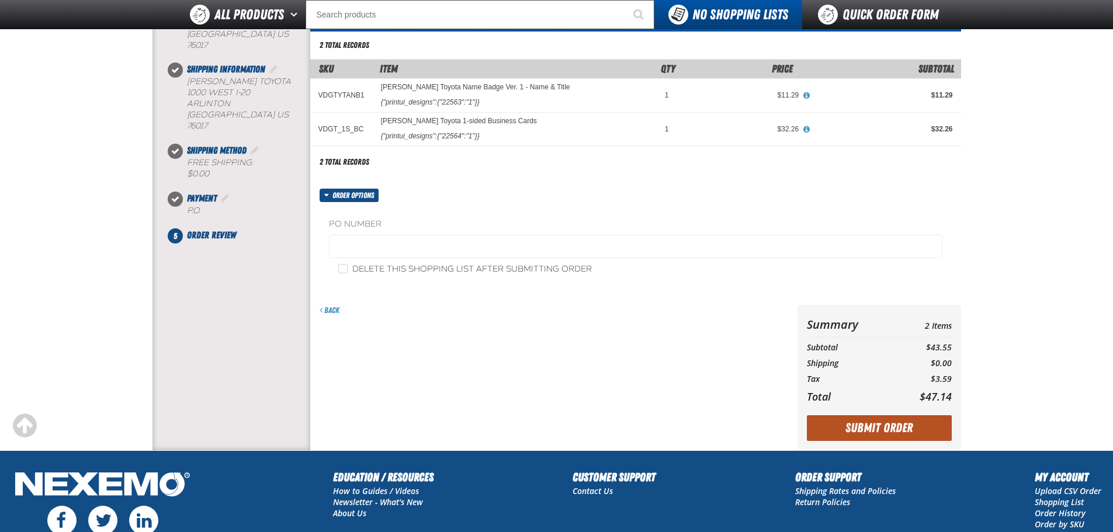
click at [880, 429] on button "Submit Order" at bounding box center [879, 428] width 145 height 26
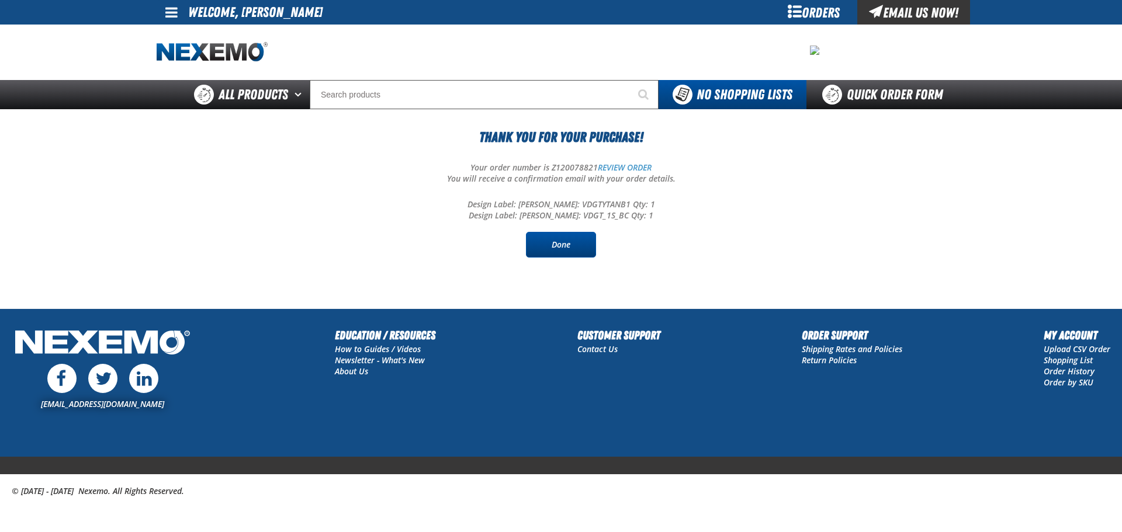
click at [576, 253] on link "Done" at bounding box center [561, 245] width 70 height 26
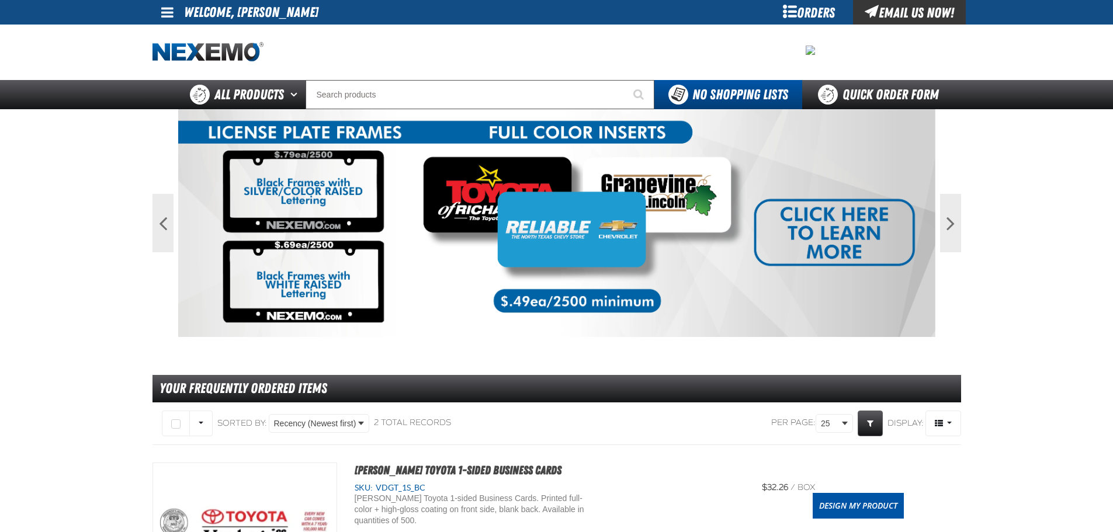
click at [162, 9] on span at bounding box center [167, 12] width 12 height 14
click at [184, 34] on link "My Account My Account" at bounding box center [184, 34] width 52 height 11
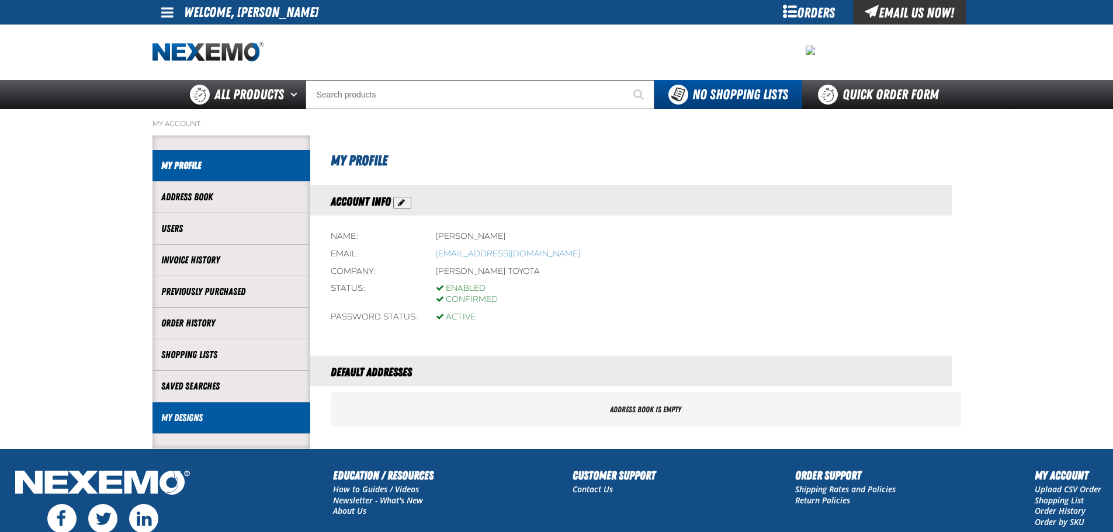
click at [188, 410] on li "My Designs" at bounding box center [231, 419] width 158 height 32
click at [188, 408] on li "My Designs" at bounding box center [231, 419] width 158 height 32
click at [186, 415] on link "My Designs" at bounding box center [231, 417] width 140 height 13
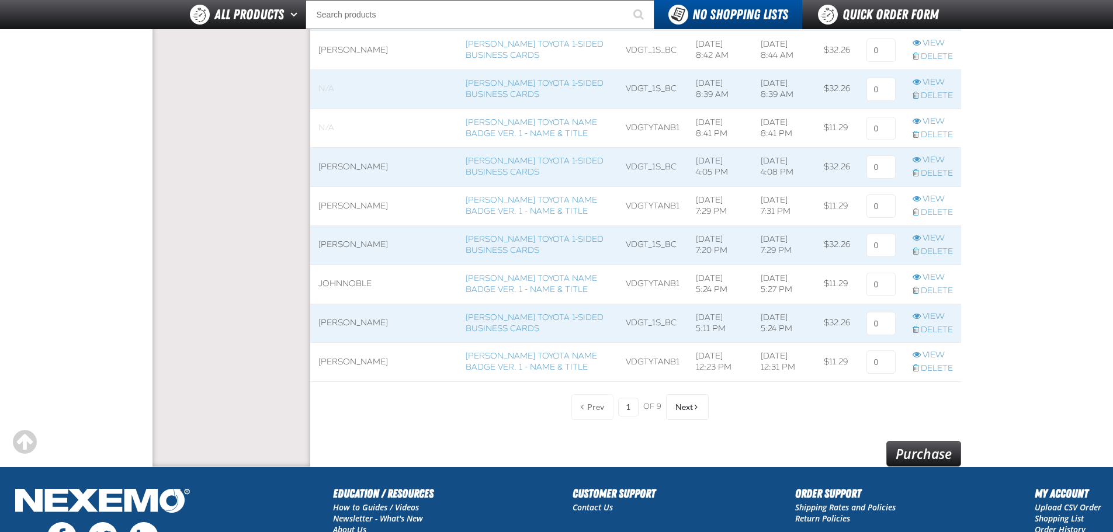
scroll to position [876, 0]
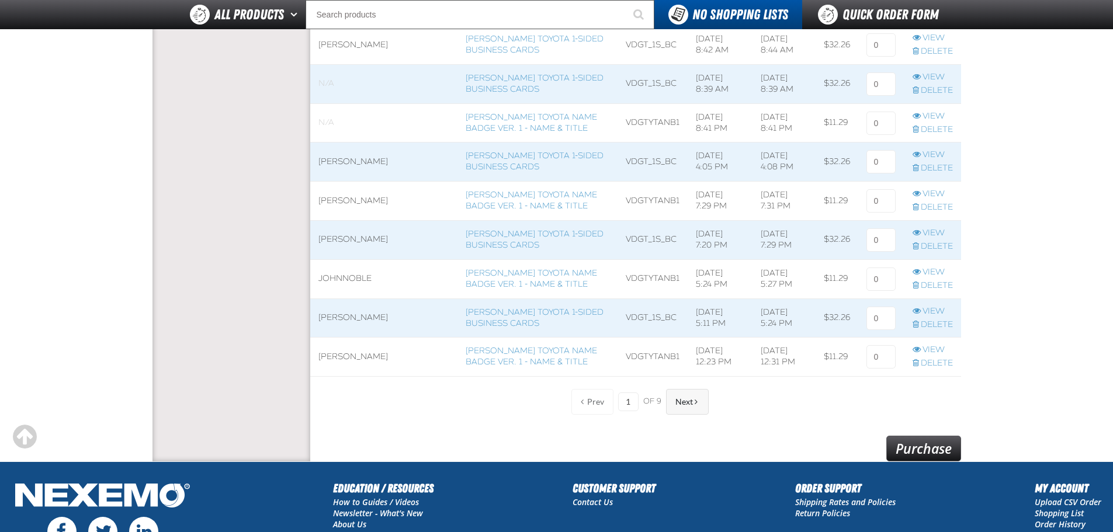
click at [674, 406] on button "Next" at bounding box center [687, 402] width 43 height 26
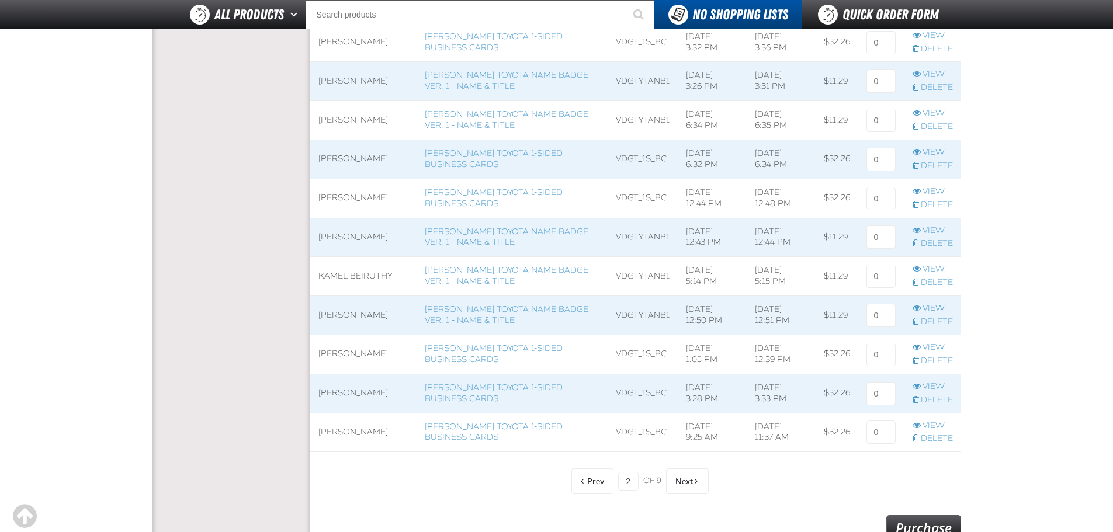
scroll to position [818, 0]
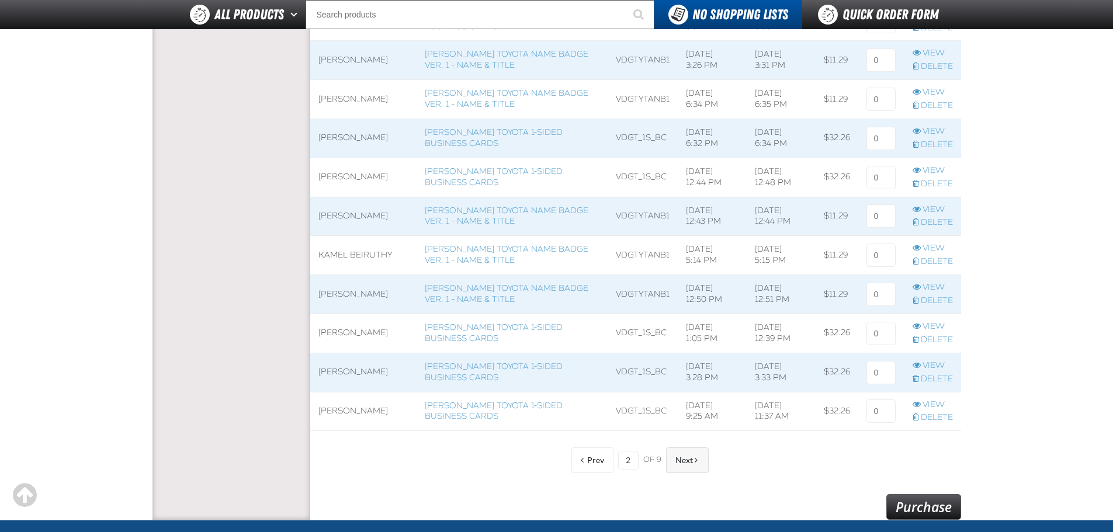
click at [677, 469] on button "Next" at bounding box center [687, 461] width 43 height 26
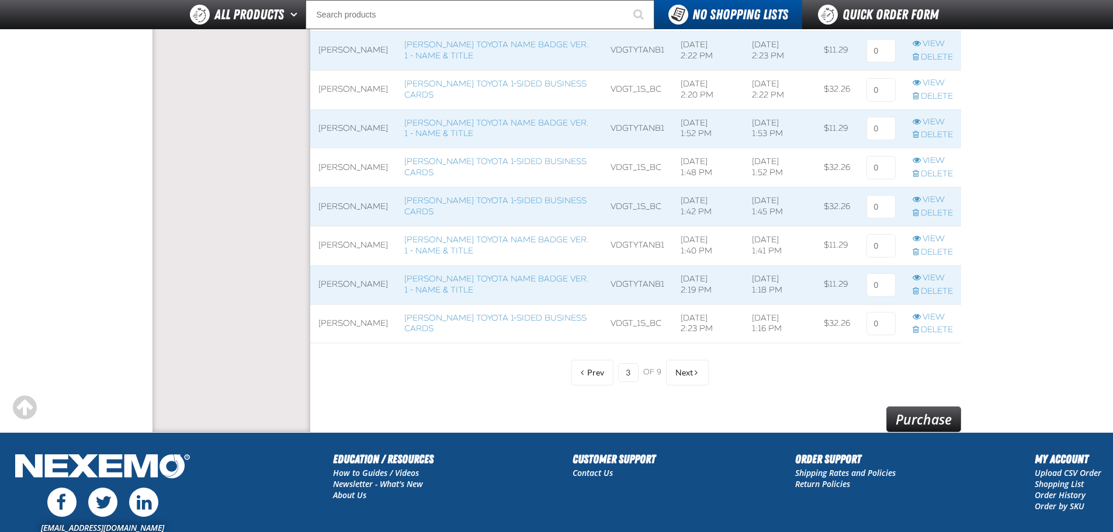
scroll to position [935, 0]
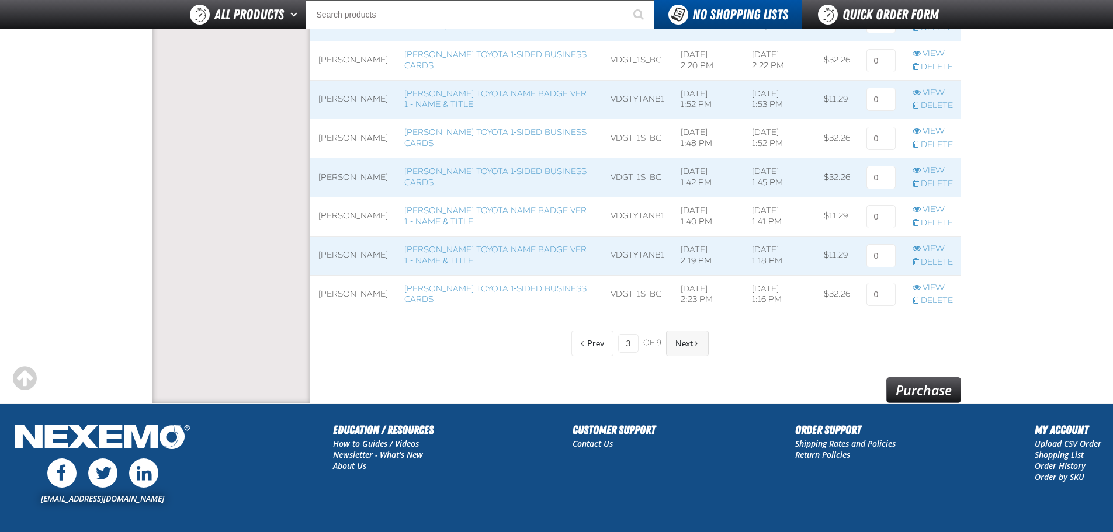
click at [692, 355] on button "Next" at bounding box center [687, 344] width 43 height 26
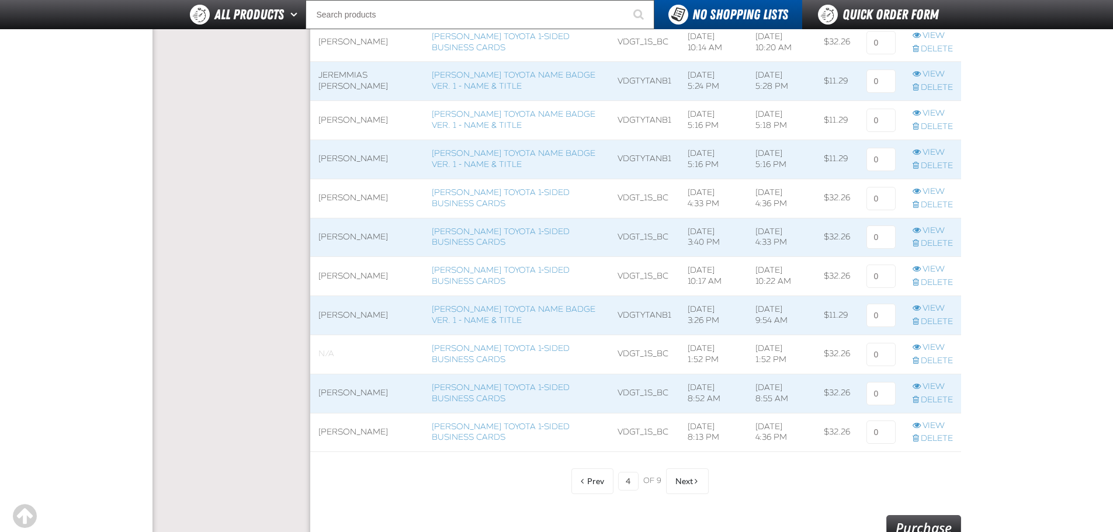
scroll to position [818, 0]
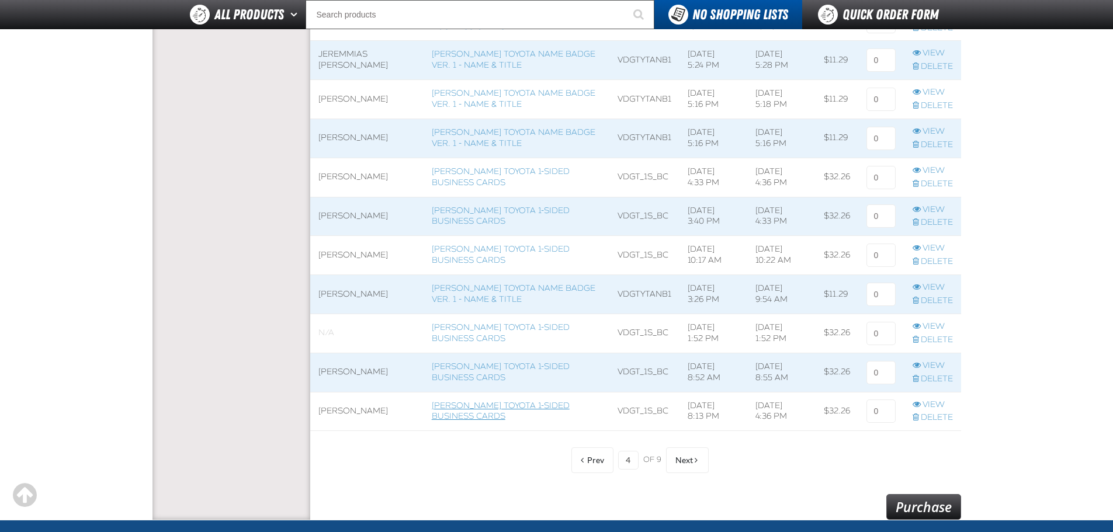
click at [480, 411] on link "[PERSON_NAME] Toyota 1-sided Business Cards" at bounding box center [501, 411] width 138 height 21
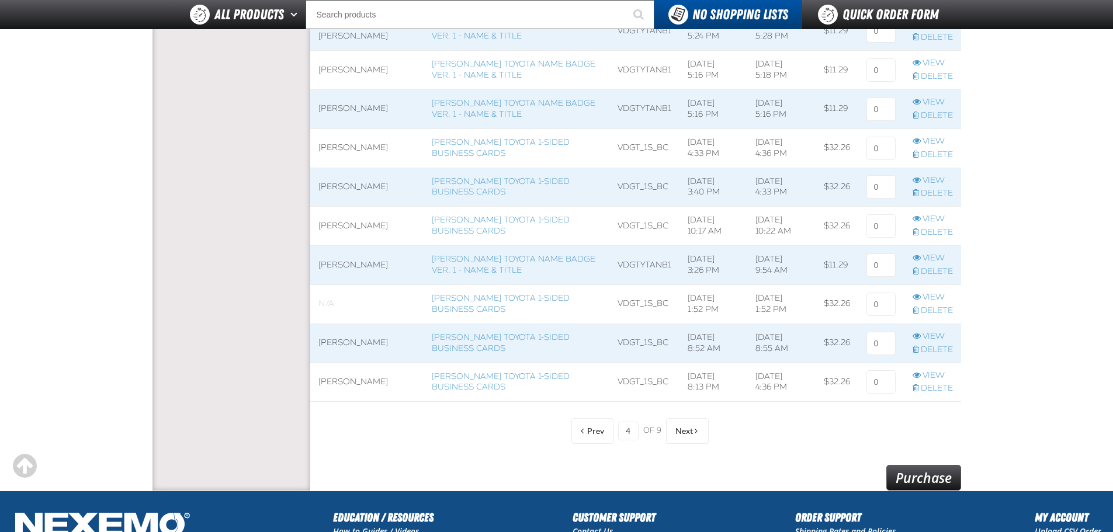
scroll to position [818, 0]
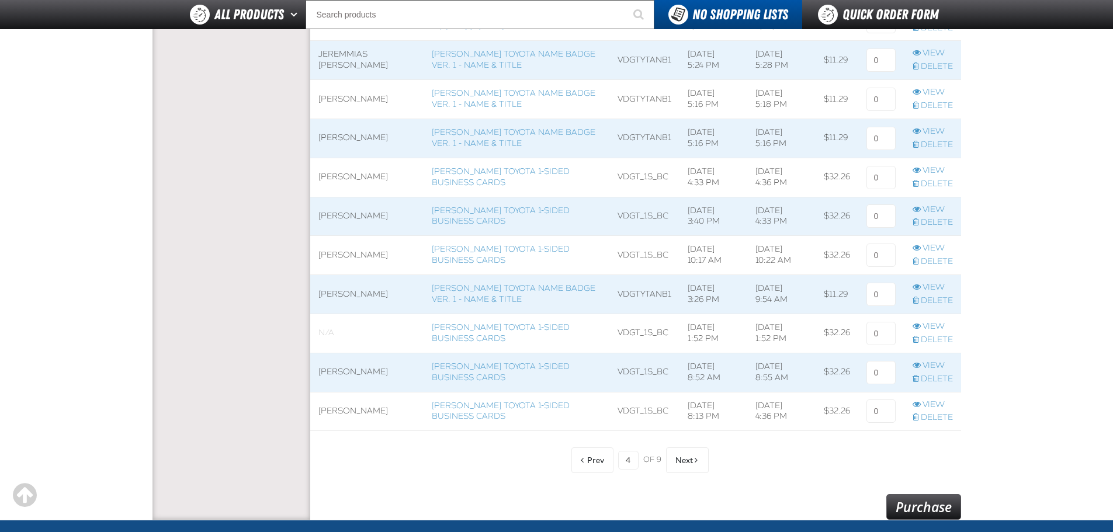
click at [340, 410] on span at bounding box center [366, 412] width 113 height 39
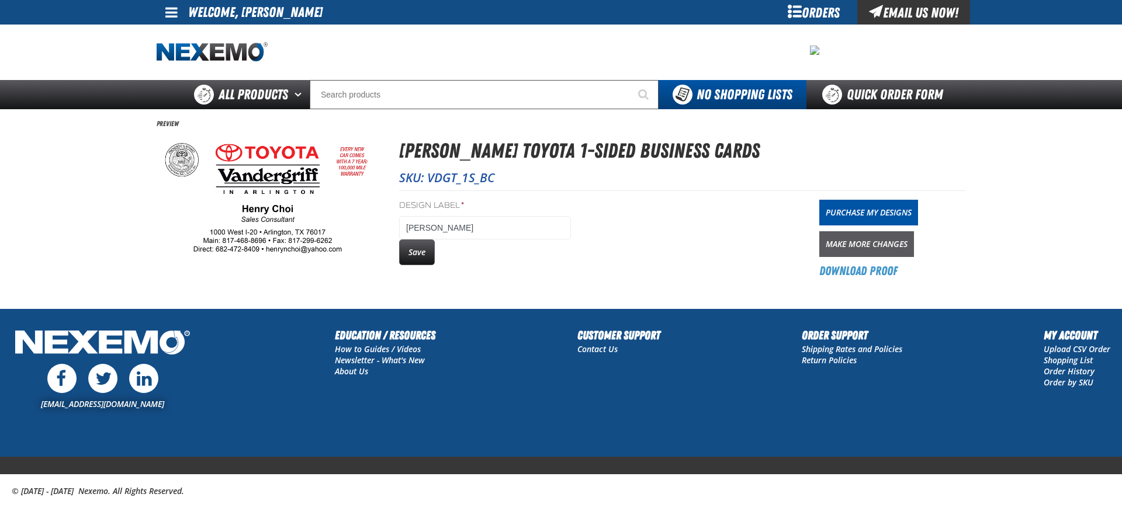
click at [863, 247] on link "Make More Changes" at bounding box center [866, 244] width 95 height 26
click at [850, 207] on link "Purchase My Designs" at bounding box center [868, 213] width 99 height 26
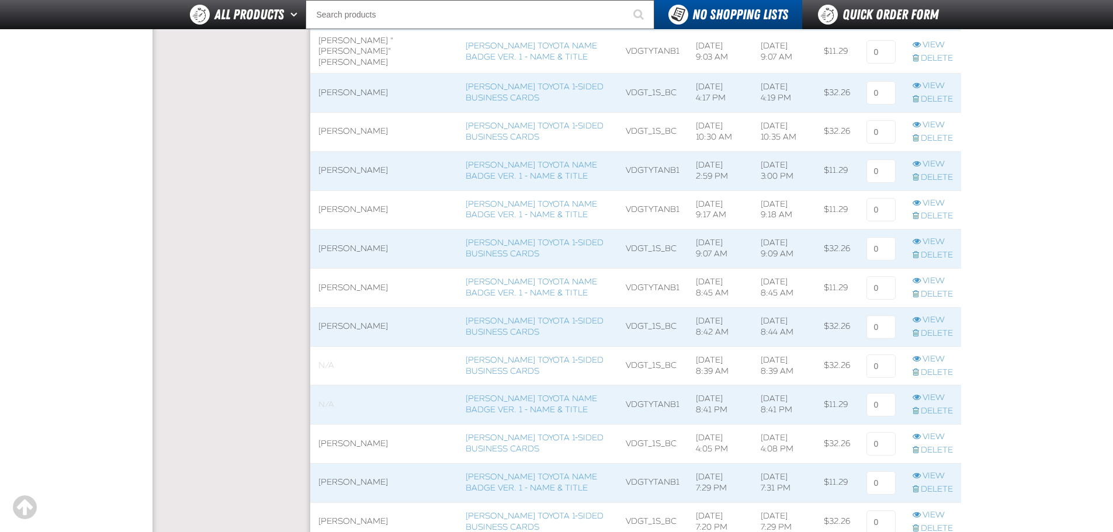
scroll to position [643, 0]
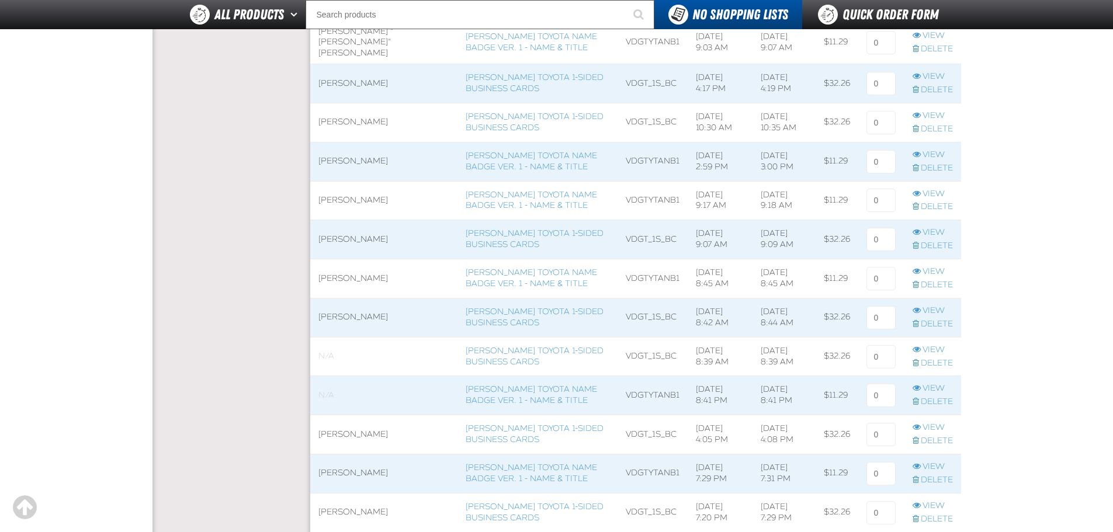
click at [344, 307] on span at bounding box center [384, 318] width 148 height 39
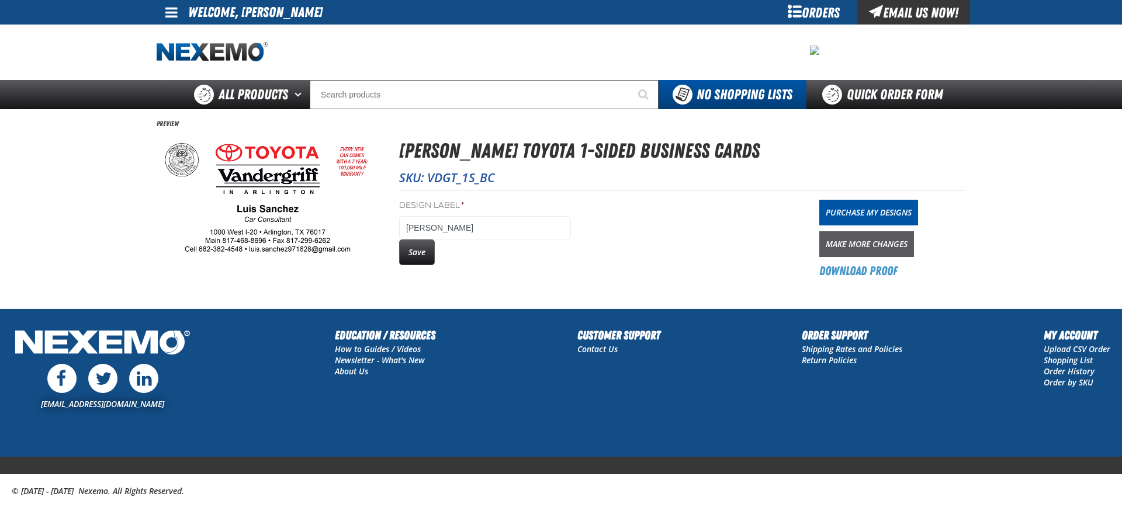
click at [844, 245] on link "Make More Changes" at bounding box center [866, 244] width 95 height 26
click at [874, 206] on link "Purchase My Designs" at bounding box center [868, 213] width 99 height 26
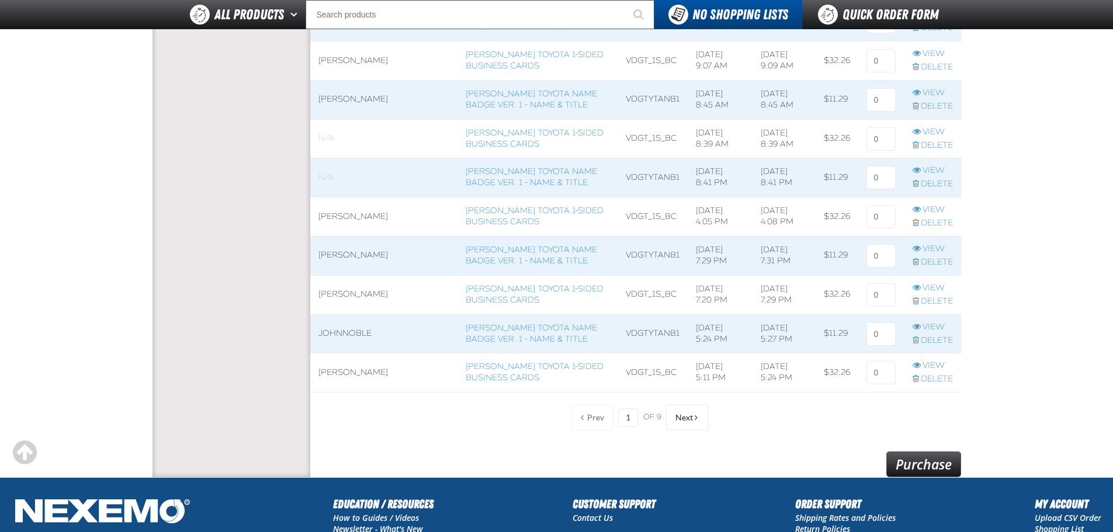
scroll to position [876, 0]
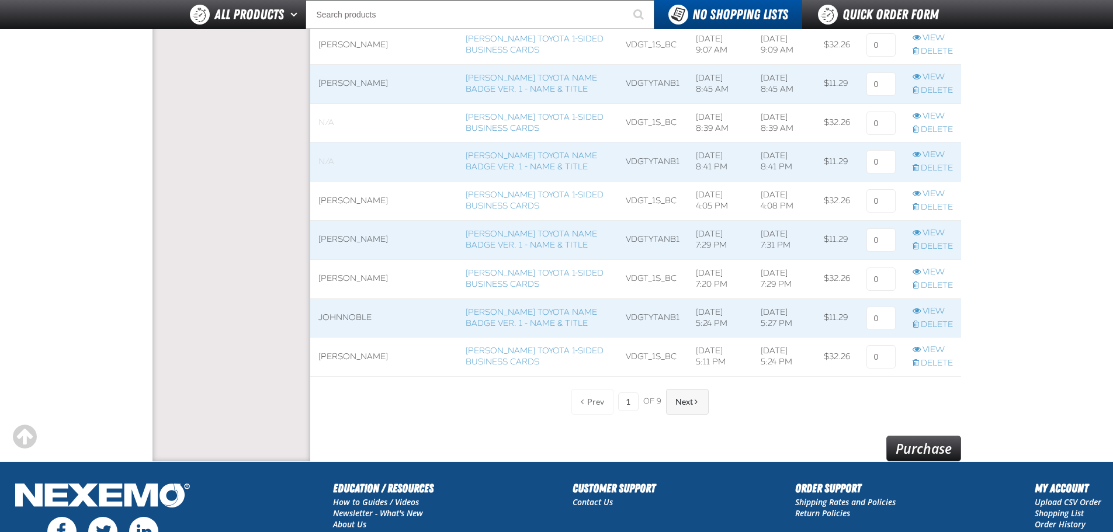
click at [692, 407] on button "Next" at bounding box center [687, 402] width 43 height 26
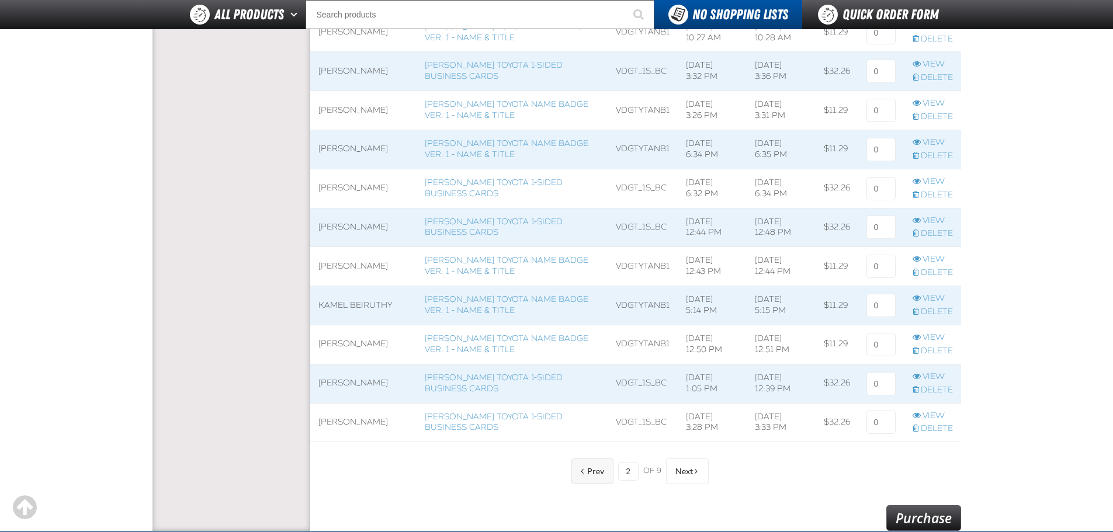
scroll to position [818, 0]
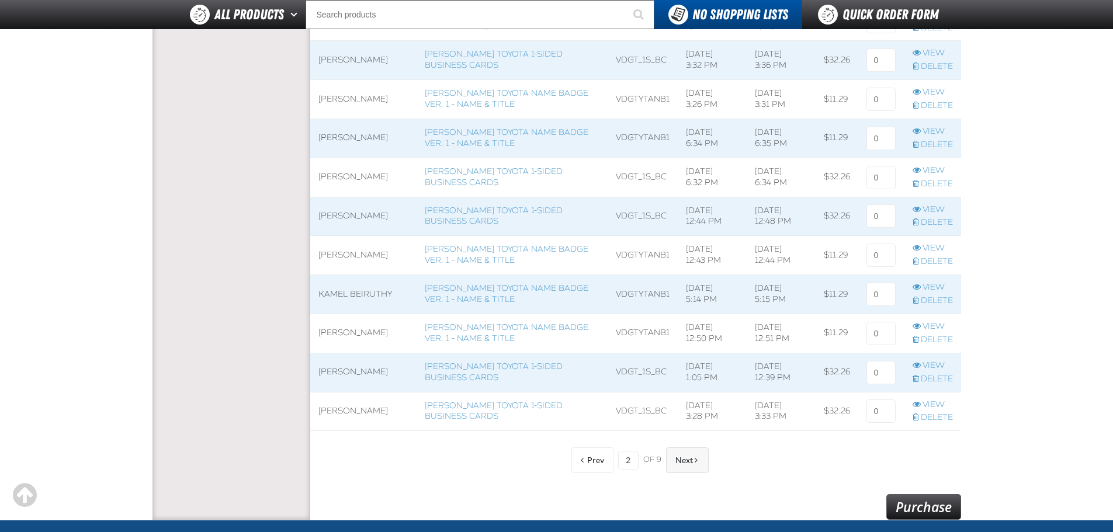
click at [698, 463] on button "Next" at bounding box center [687, 461] width 43 height 26
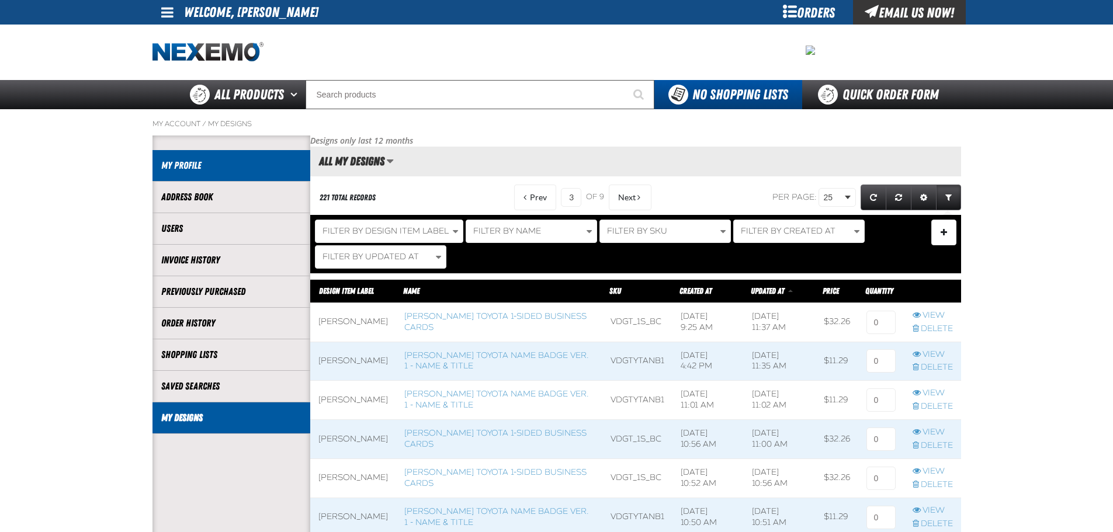
click at [199, 167] on link "My Profile" at bounding box center [231, 165] width 140 height 13
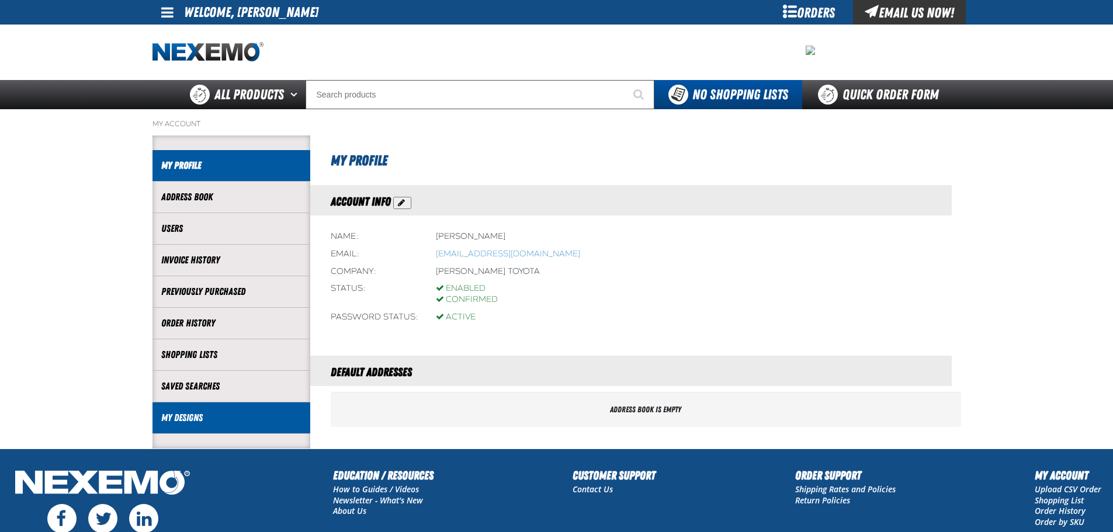
click at [255, 412] on link "My Designs" at bounding box center [231, 417] width 140 height 13
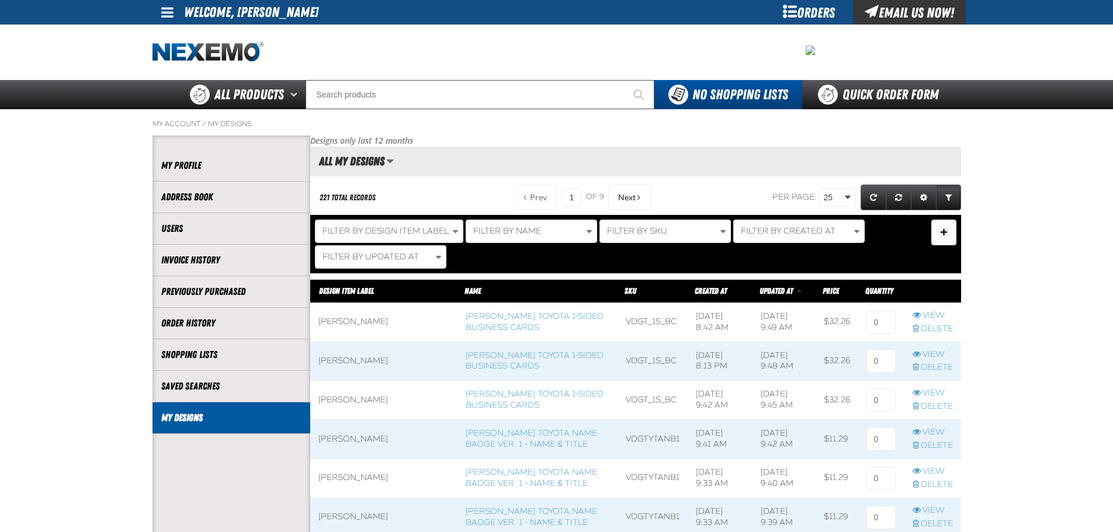
scroll to position [1, 1]
